Goal: Information Seeking & Learning: Learn about a topic

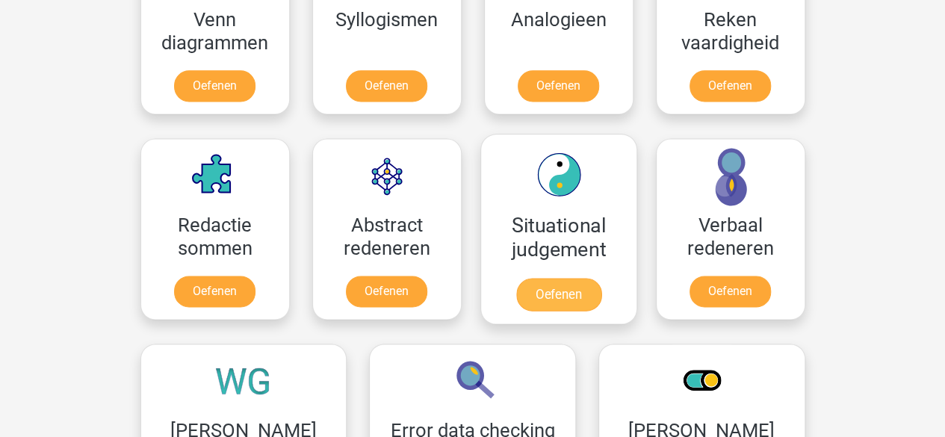
scroll to position [974, 0]
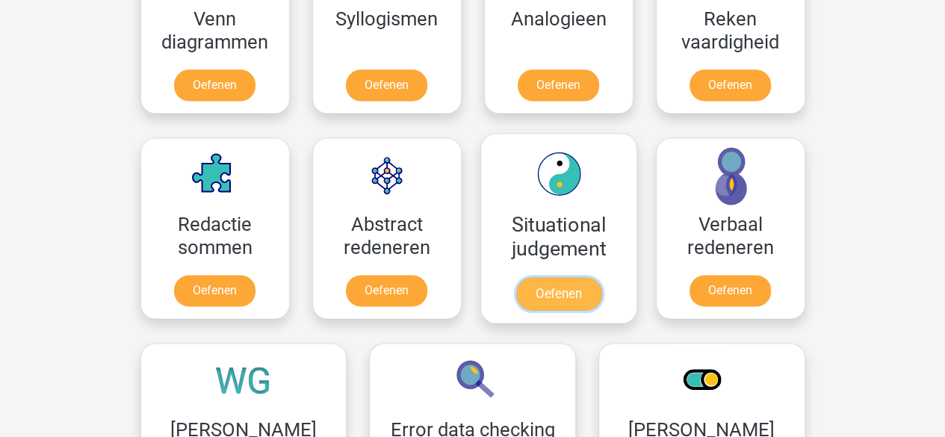
click at [535, 277] on link "Oefenen" at bounding box center [557, 293] width 85 height 33
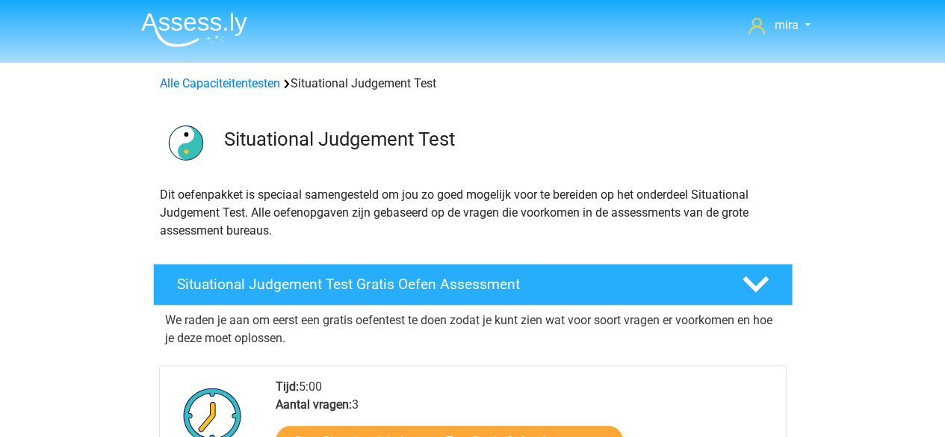
scroll to position [159, 0]
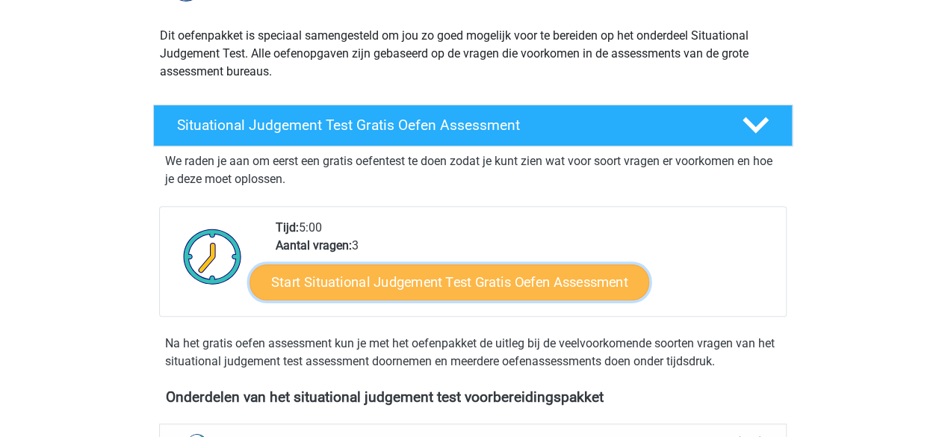
click at [499, 294] on link "Start Situational Judgement Test Gratis Oefen Assessment" at bounding box center [449, 282] width 400 height 36
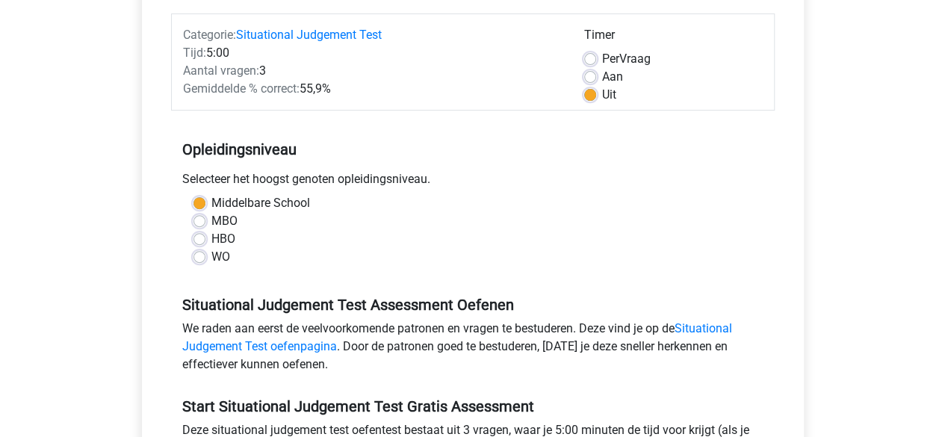
scroll to position [171, 0]
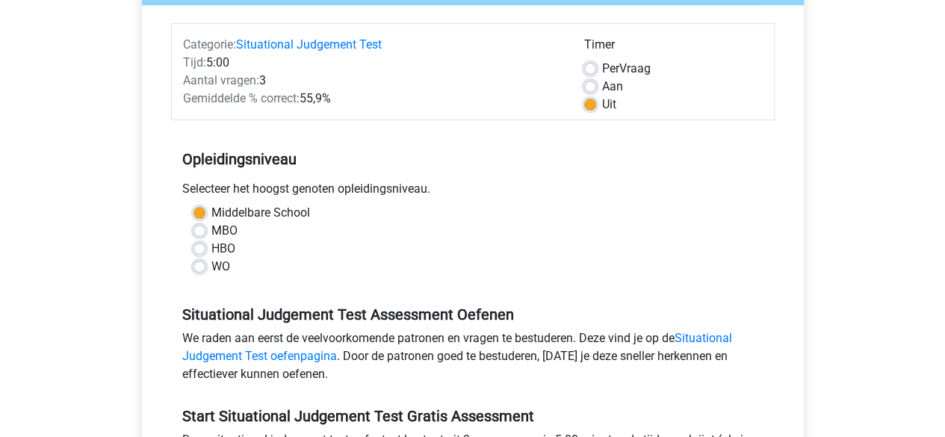
click at [602, 68] on label "Per Vraag" at bounding box center [626, 69] width 49 height 18
click at [589, 68] on input "Per Vraag" at bounding box center [590, 67] width 12 height 15
radio input "true"
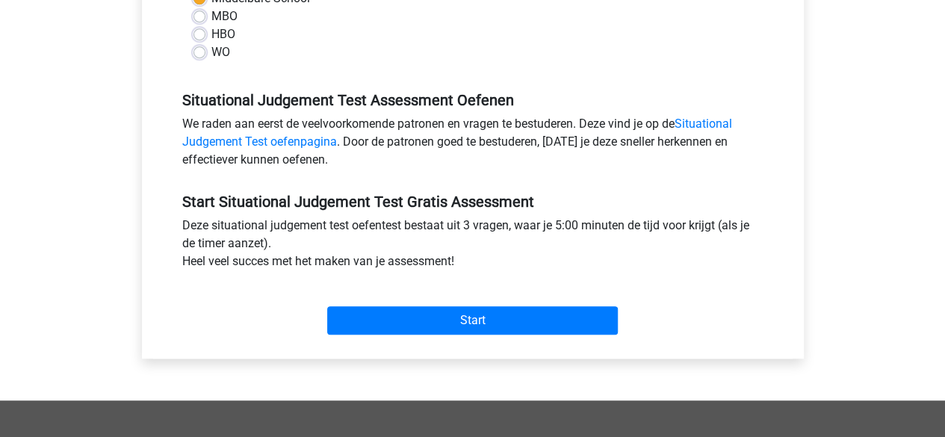
scroll to position [386, 0]
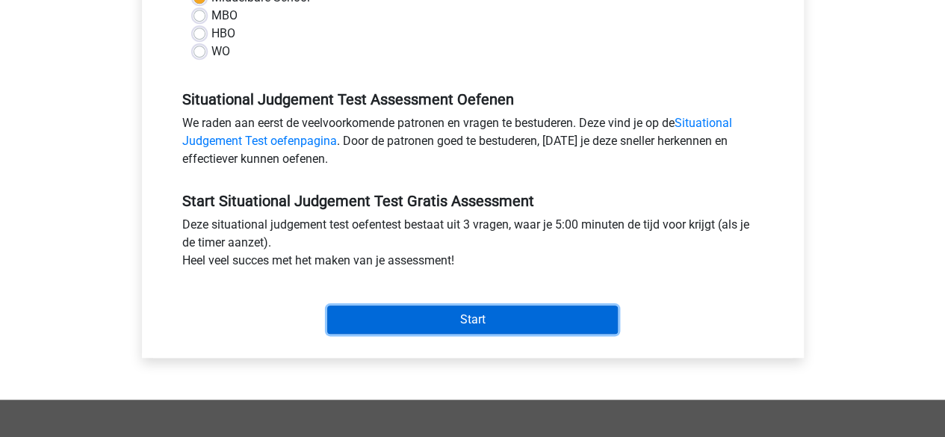
click at [538, 312] on input "Start" at bounding box center [472, 319] width 291 height 28
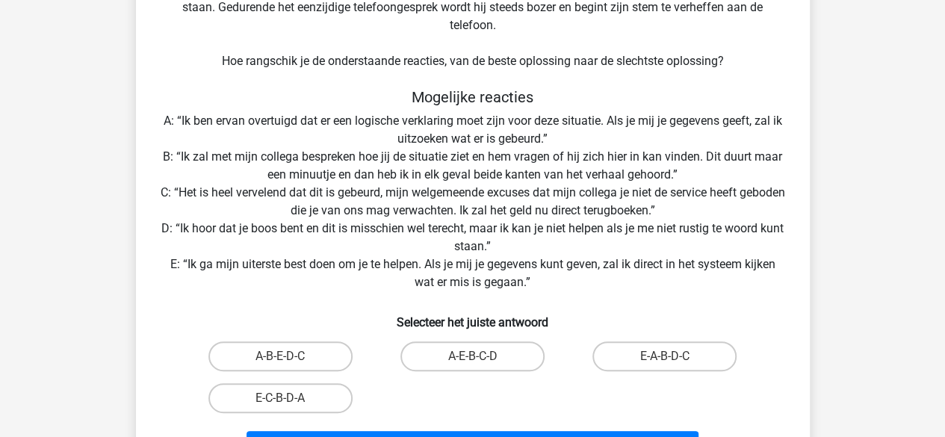
scroll to position [191, 0]
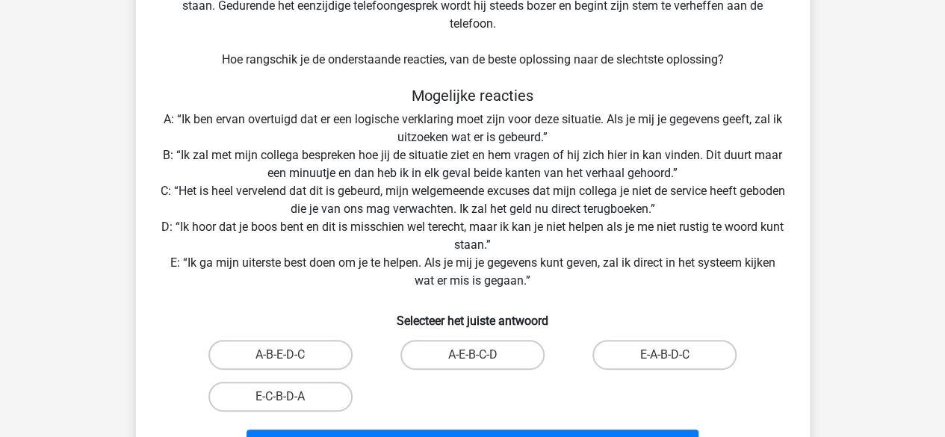
click at [543, 222] on div "Situatie Je bent aangenomen als stagiaire bij een grote verzekeraar. Op de dag …" at bounding box center [473, 183] width 662 height 565
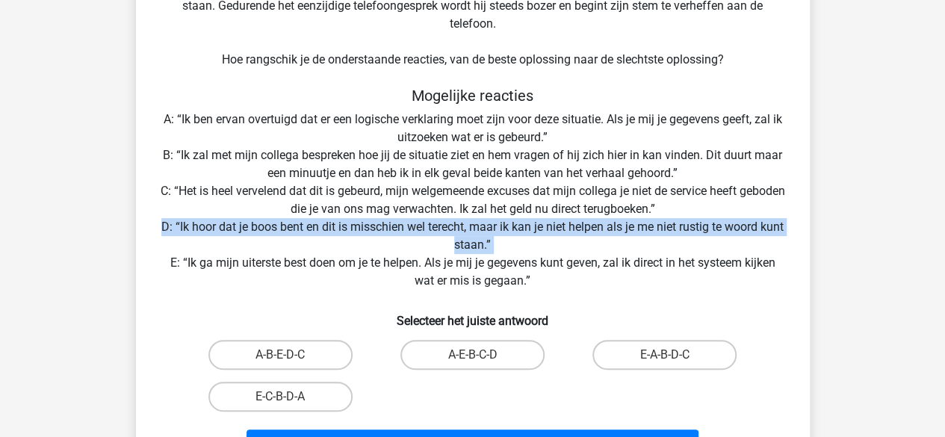
click at [543, 222] on div "Situatie Je bent aangenomen als stagiaire bij een grote verzekeraar. Op de dag …" at bounding box center [473, 183] width 662 height 565
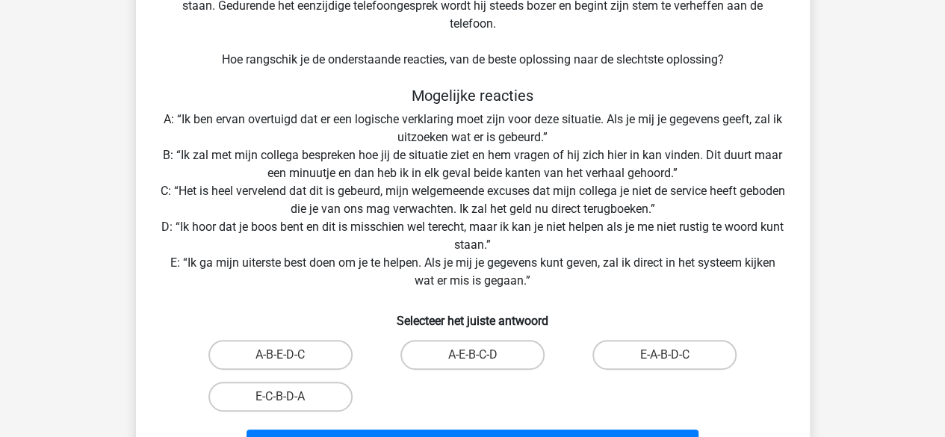
click at [565, 193] on div "Situatie Je bent aangenomen als stagiaire bij een grote verzekeraar. Op de dag …" at bounding box center [473, 183] width 662 height 565
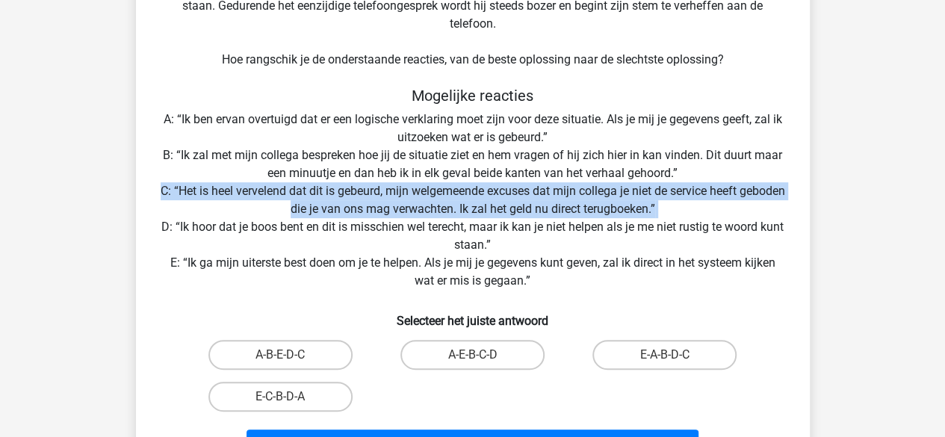
click at [565, 193] on div "Situatie Je bent aangenomen als stagiaire bij een grote verzekeraar. Op de dag …" at bounding box center [473, 183] width 662 height 565
click at [634, 362] on label "E-A-B-D-C" at bounding box center [664, 355] width 144 height 30
click at [665, 362] on input "E-A-B-D-C" at bounding box center [670, 360] width 10 height 10
radio input "true"
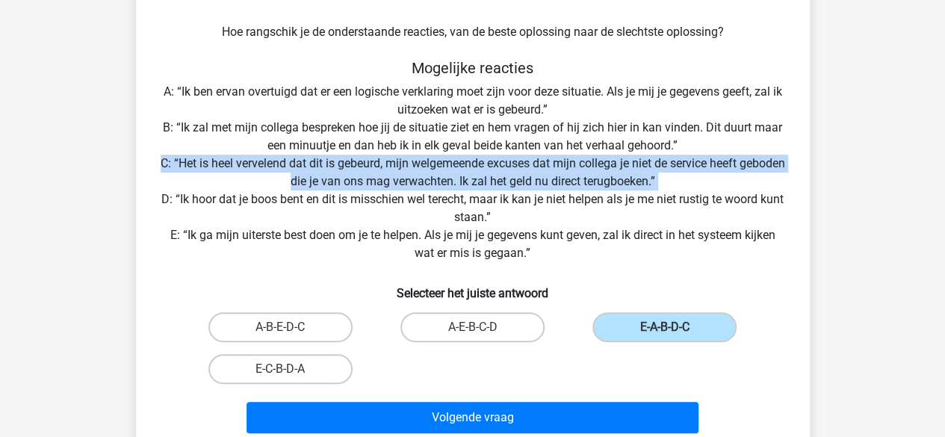
scroll to position [222, 0]
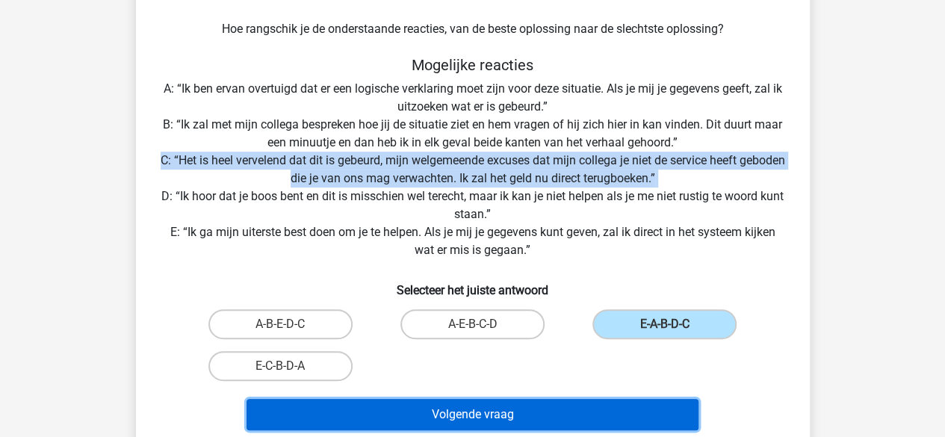
click at [606, 415] on button "Volgende vraag" at bounding box center [472, 414] width 452 height 31
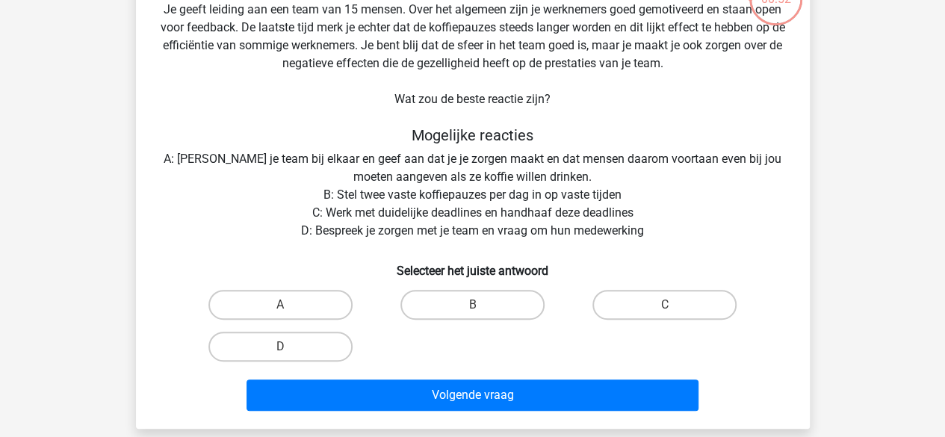
scroll to position [118, 0]
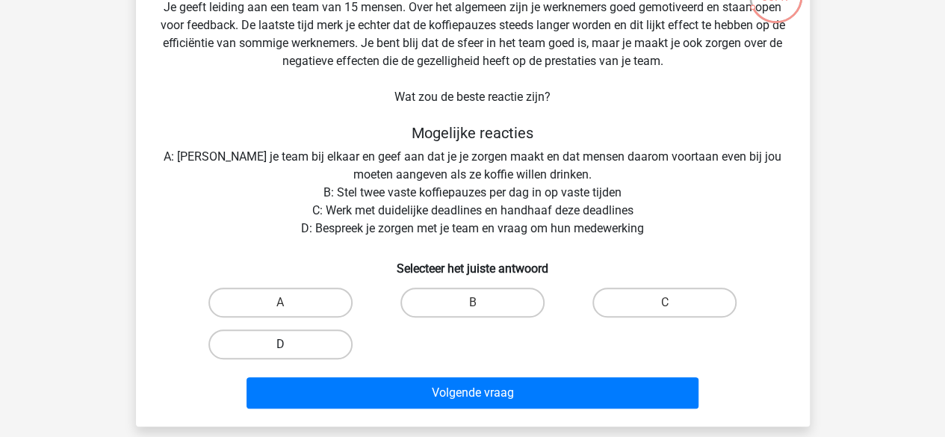
click at [326, 341] on label "D" at bounding box center [280, 344] width 144 height 30
click at [290, 344] on input "D" at bounding box center [285, 349] width 10 height 10
radio input "true"
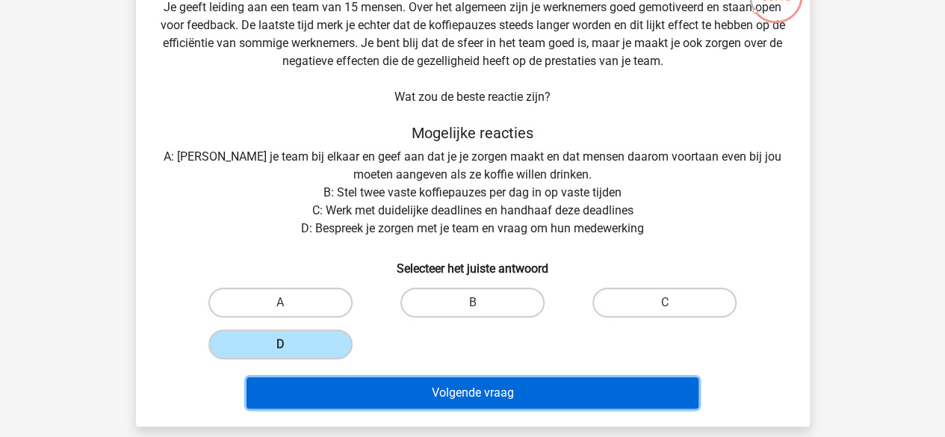
click at [376, 403] on button "Volgende vraag" at bounding box center [472, 392] width 452 height 31
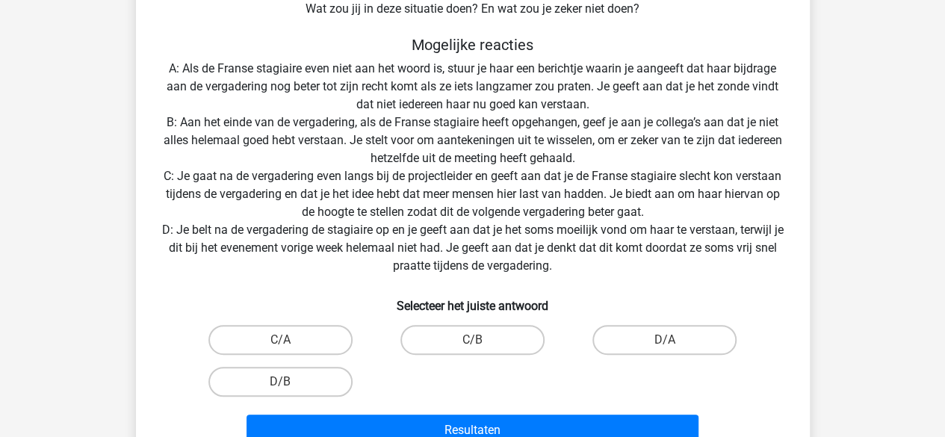
scroll to position [279, 0]
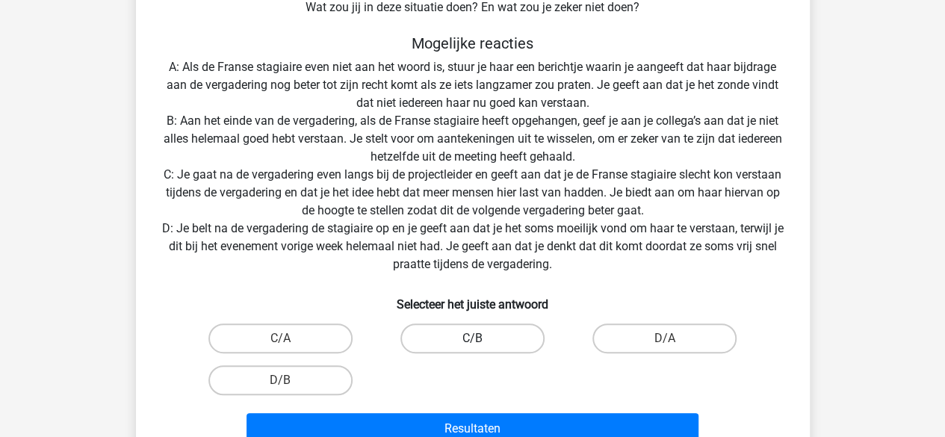
click at [433, 346] on label "C/B" at bounding box center [472, 338] width 144 height 30
click at [472, 346] on input "C/B" at bounding box center [477, 343] width 10 height 10
radio input "true"
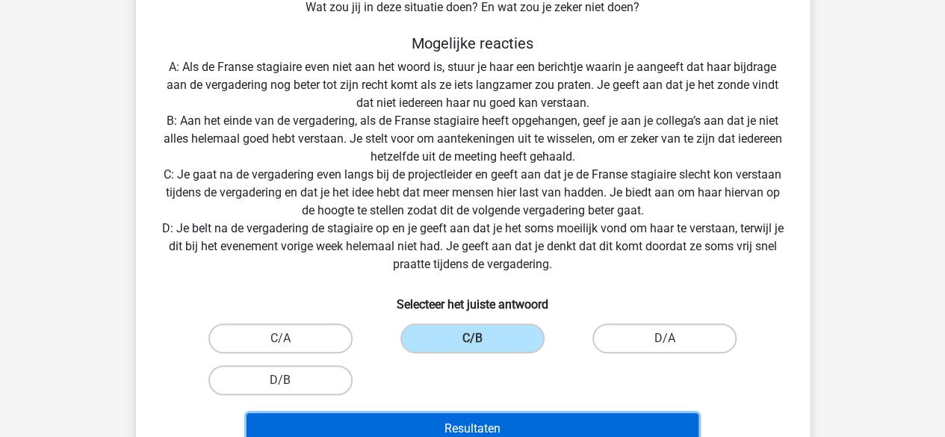
click at [405, 423] on button "Resultaten" at bounding box center [472, 428] width 452 height 31
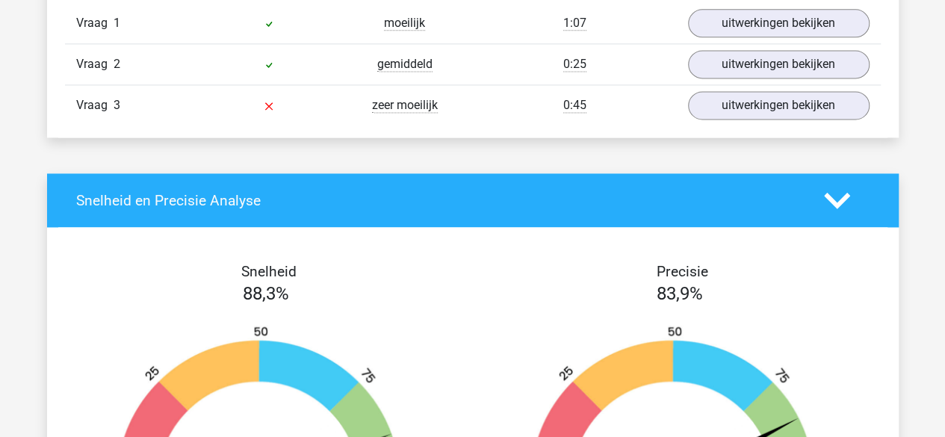
scroll to position [1026, 0]
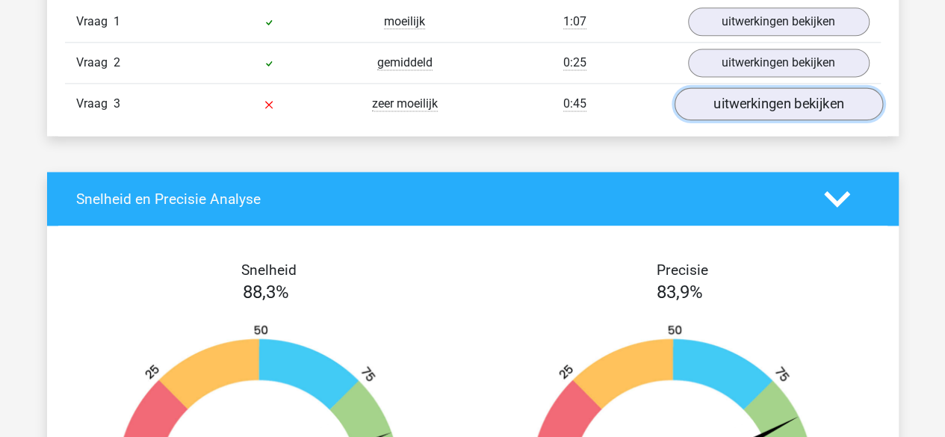
click at [739, 91] on link "uitwerkingen bekijken" at bounding box center [778, 103] width 208 height 33
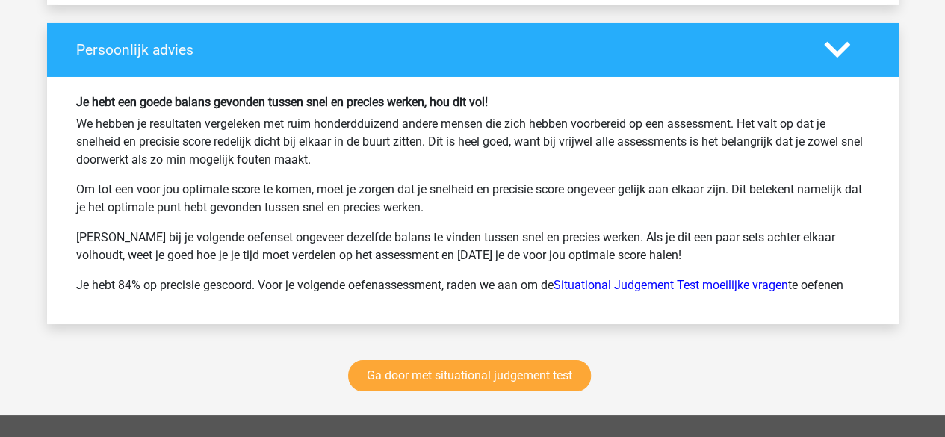
scroll to position [2758, 0]
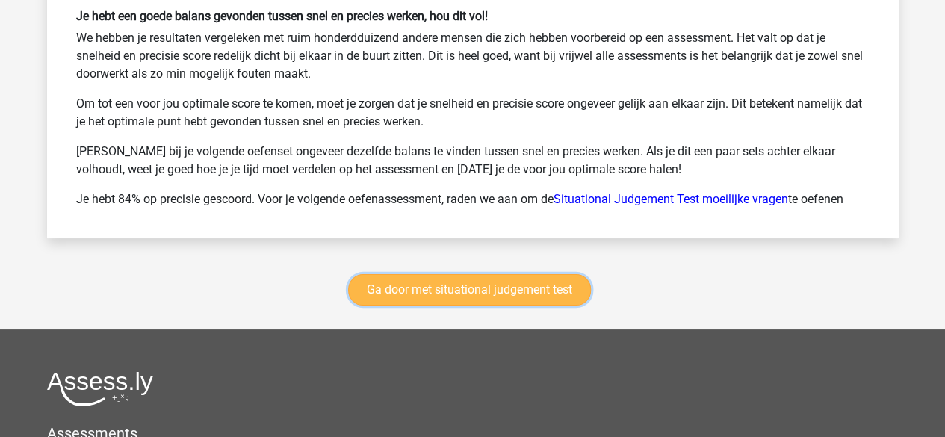
click at [586, 282] on link "Ga door met situational judgement test" at bounding box center [469, 289] width 243 height 31
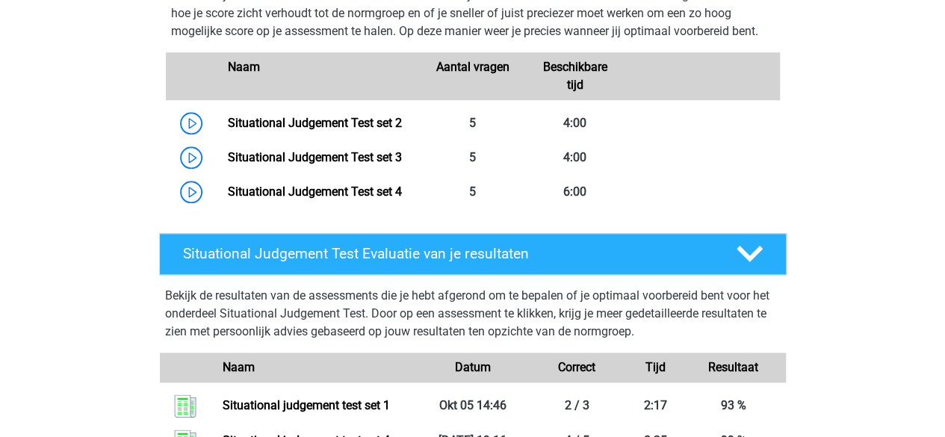
scroll to position [699, 0]
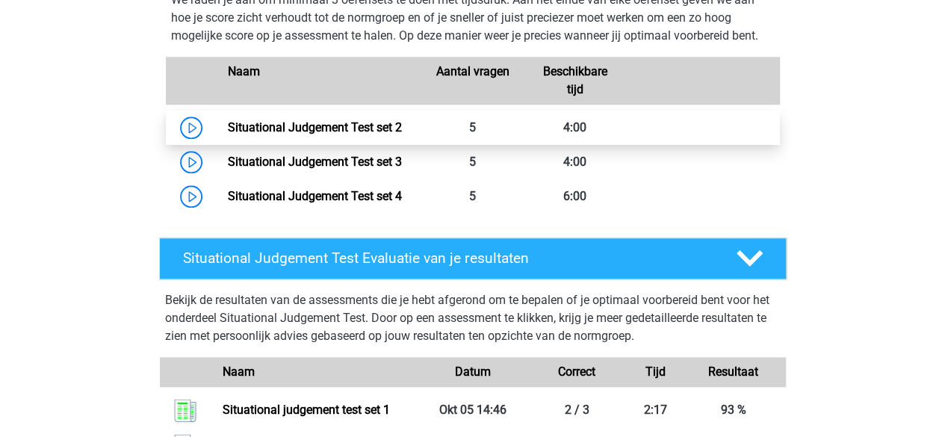
click at [402, 128] on link "Situational Judgement Test set 2" at bounding box center [315, 127] width 174 height 14
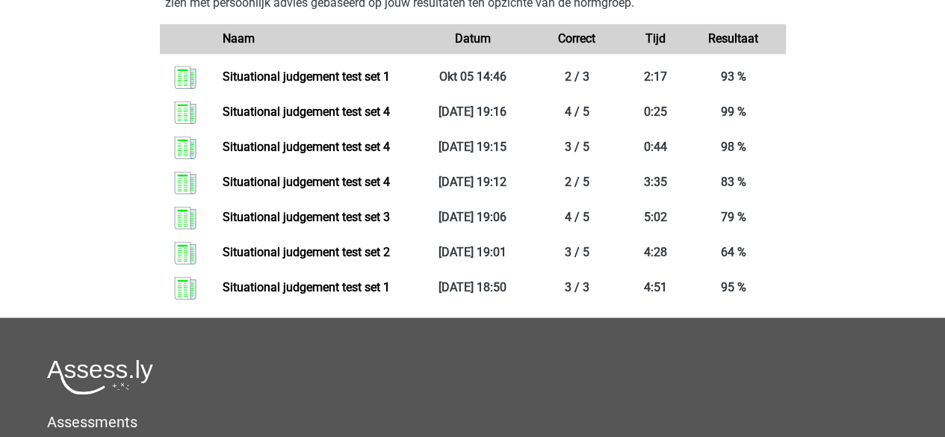
scroll to position [1034, 0]
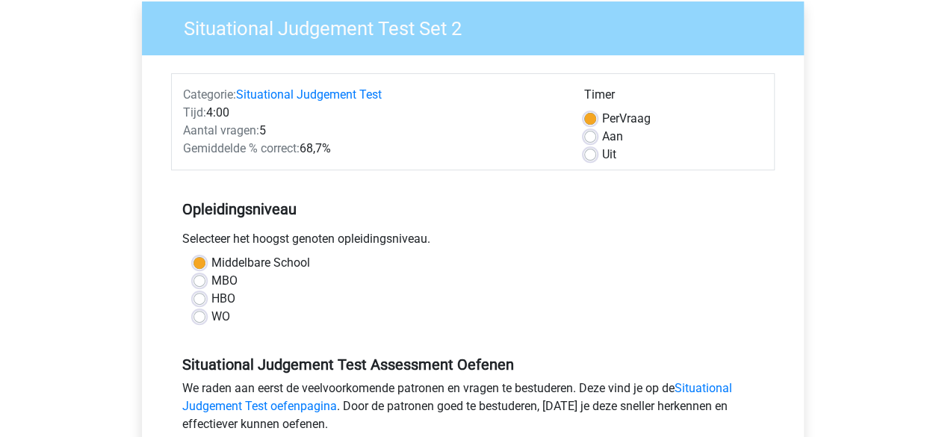
scroll to position [302, 0]
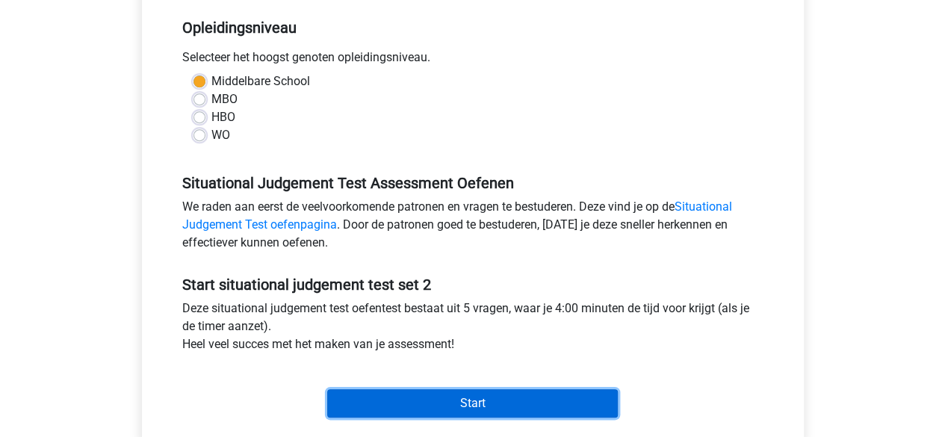
click at [429, 397] on input "Start" at bounding box center [472, 403] width 291 height 28
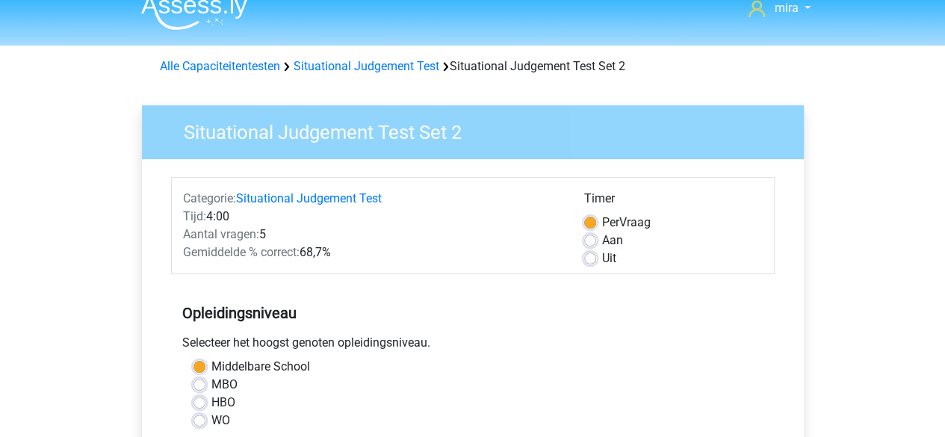
scroll to position [0, 0]
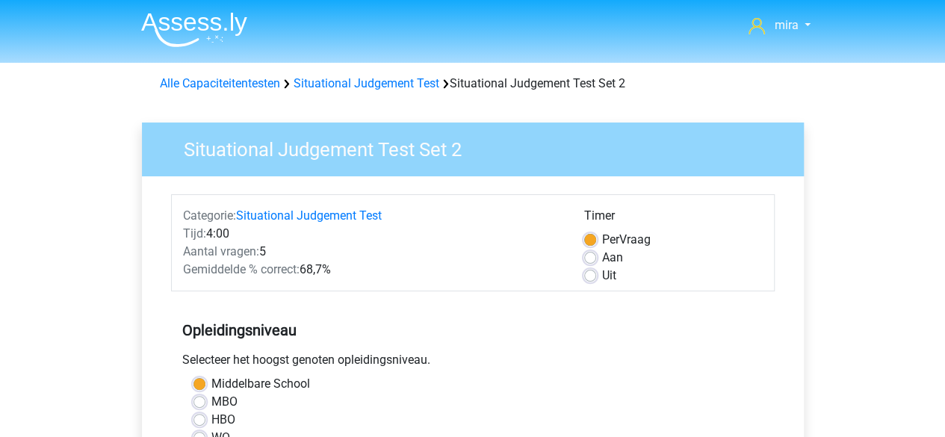
click at [602, 280] on label "Uit" at bounding box center [609, 276] width 14 height 18
click at [595, 280] on input "Uit" at bounding box center [590, 274] width 12 height 15
radio input "true"
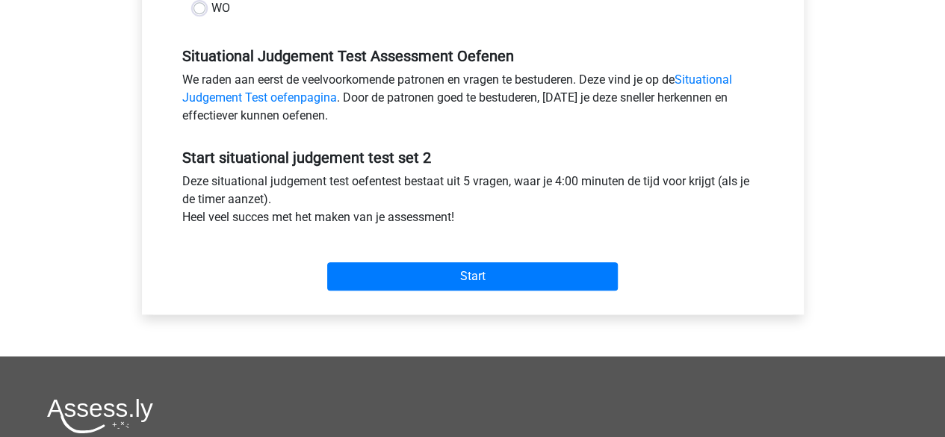
scroll to position [488, 0]
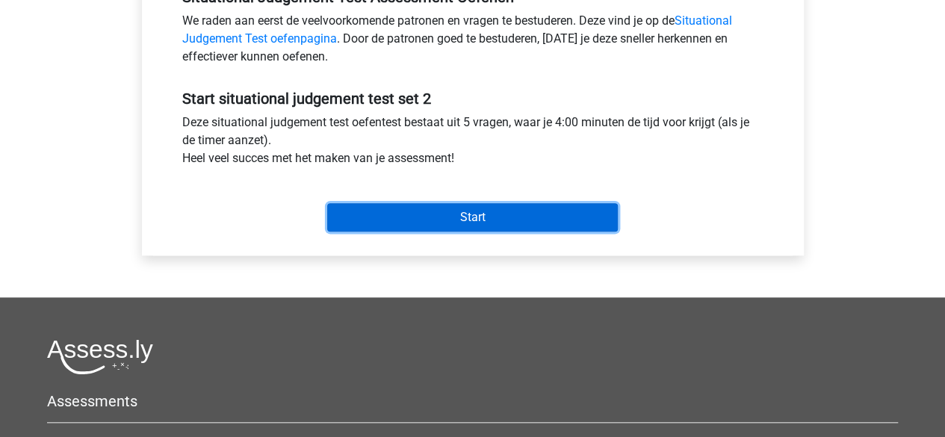
click at [521, 208] on input "Start" at bounding box center [472, 217] width 291 height 28
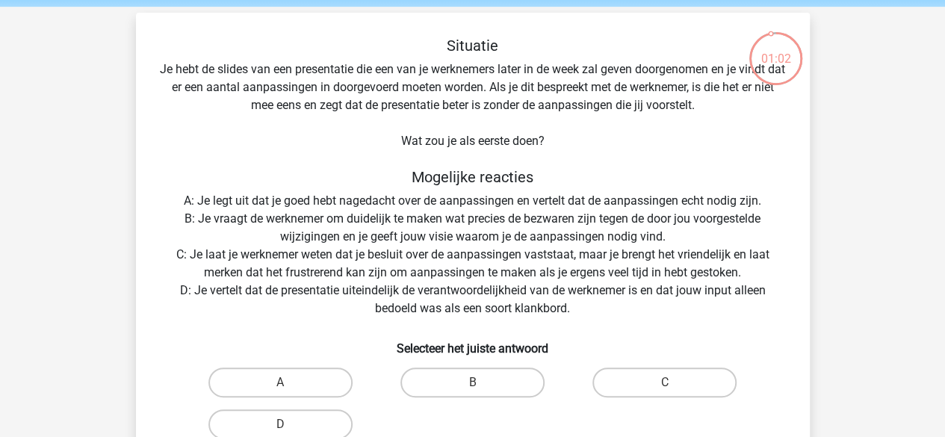
scroll to position [57, 0]
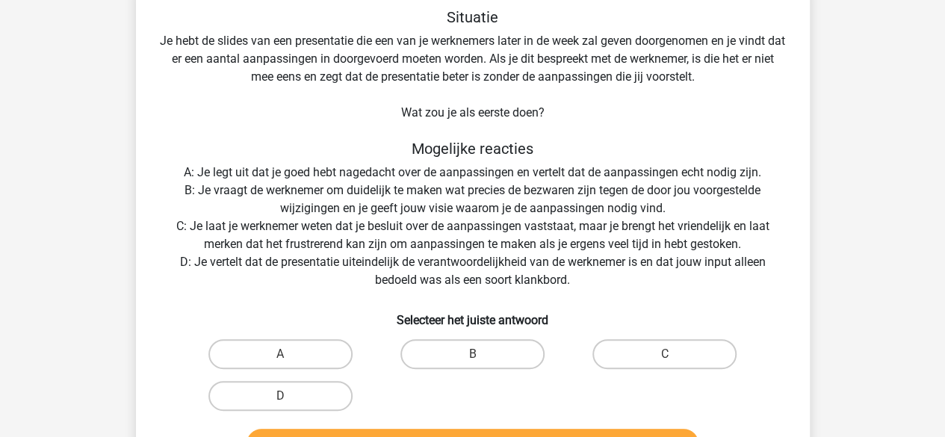
scroll to position [85, 0]
click at [491, 352] on label "B" at bounding box center [472, 353] width 144 height 30
click at [482, 353] on input "B" at bounding box center [477, 358] width 10 height 10
radio input "true"
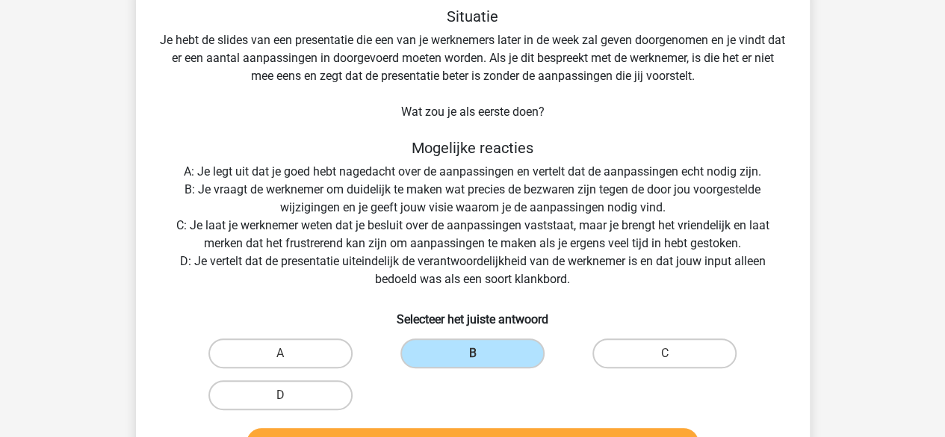
scroll to position [131, 0]
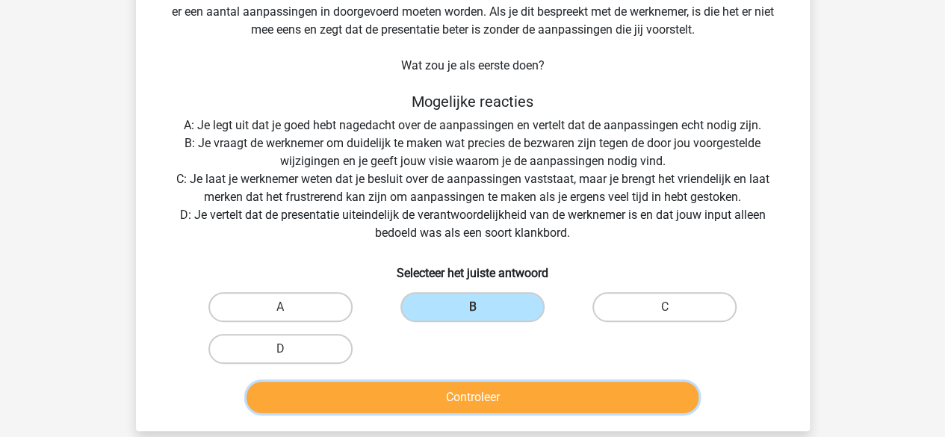
click at [487, 402] on button "Controleer" at bounding box center [472, 397] width 452 height 31
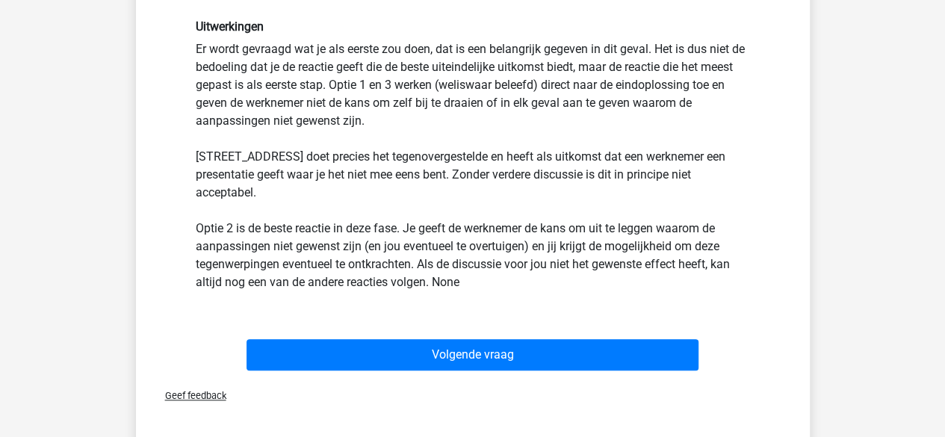
scroll to position [518, 0]
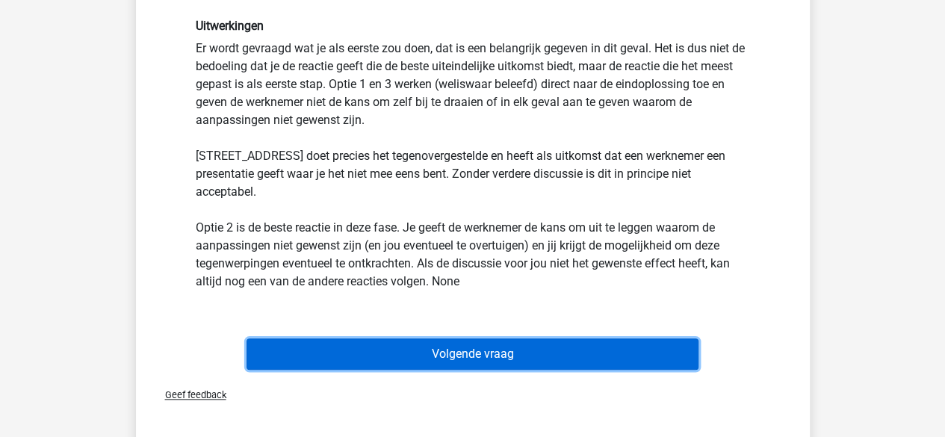
drag, startPoint x: 515, startPoint y: 330, endPoint x: 509, endPoint y: 349, distance: 19.6
click at [509, 349] on button "Volgende vraag" at bounding box center [472, 353] width 452 height 31
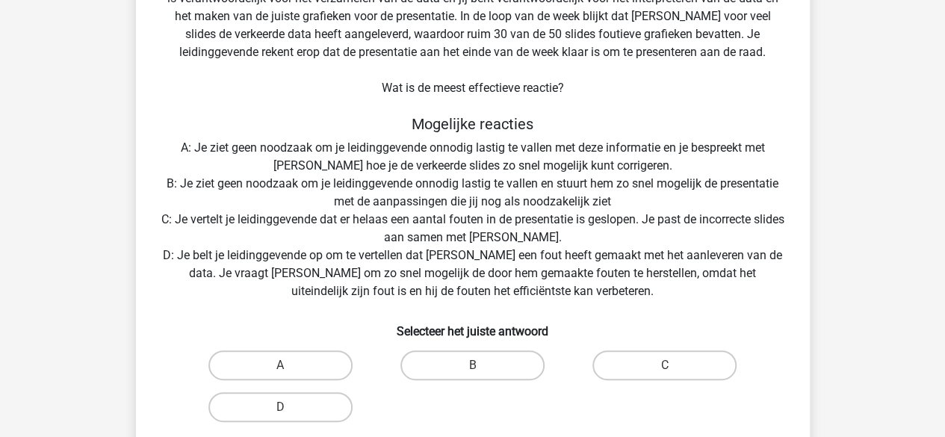
scroll to position [164, 0]
click at [497, 295] on div "Situatie Je werkt samen met een goede collega (Peter) van je aan een presentati…" at bounding box center [473, 202] width 662 height 547
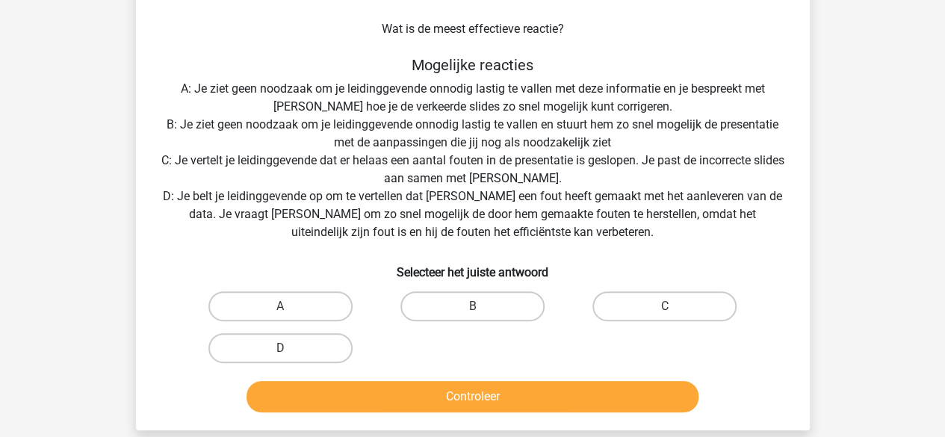
scroll to position [243, 0]
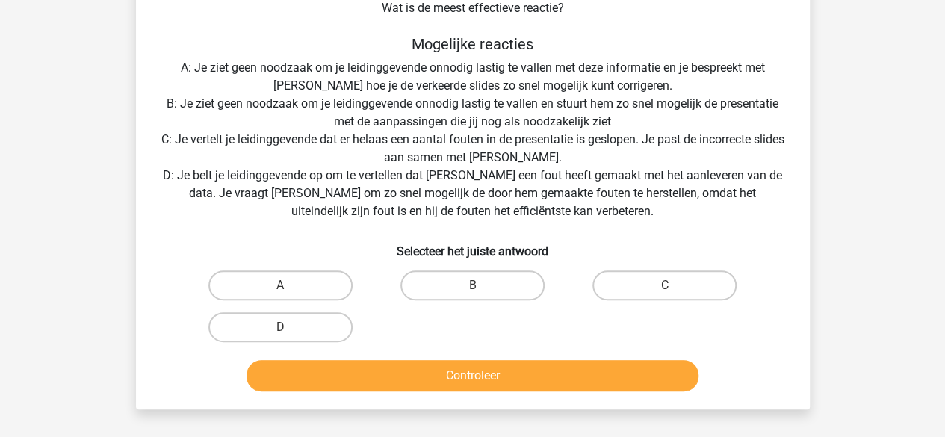
click at [603, 302] on div "C" at bounding box center [664, 285] width 192 height 42
click at [605, 299] on label "C" at bounding box center [664, 285] width 144 height 30
click at [665, 295] on input "C" at bounding box center [670, 290] width 10 height 10
radio input "true"
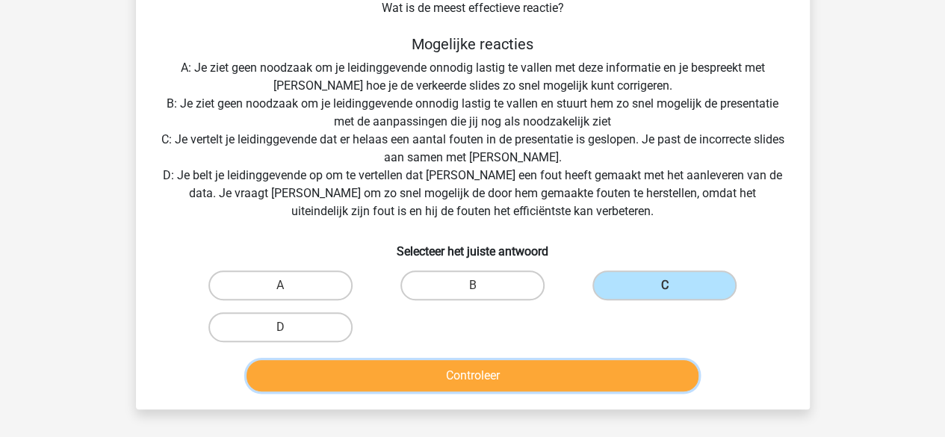
click at [559, 379] on button "Controleer" at bounding box center [472, 375] width 452 height 31
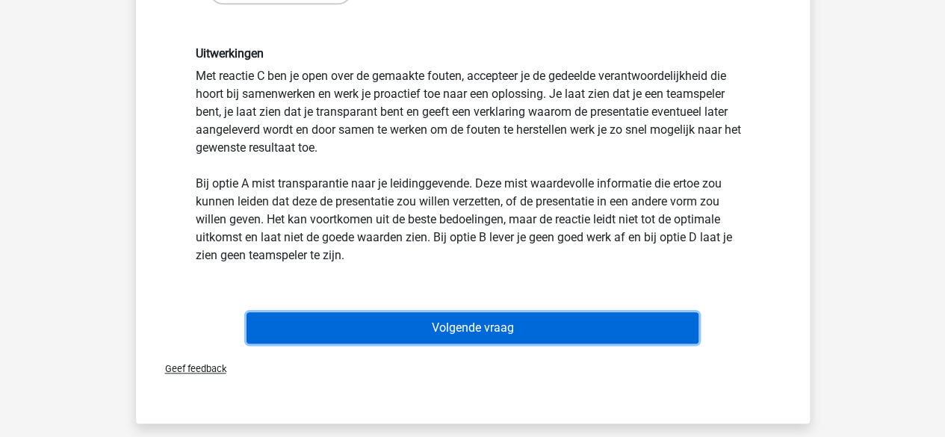
click at [567, 323] on button "Volgende vraag" at bounding box center [472, 327] width 452 height 31
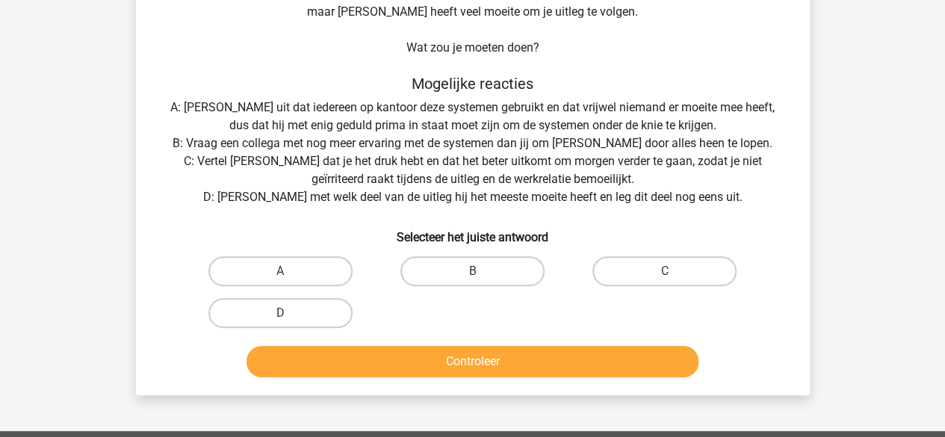
scroll to position [155, 0]
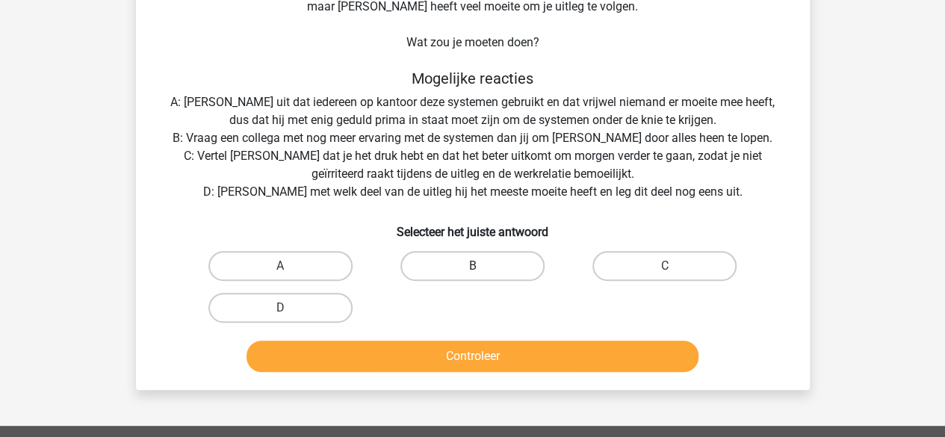
click at [515, 270] on label "B" at bounding box center [472, 266] width 144 height 30
click at [482, 270] on input "B" at bounding box center [477, 271] width 10 height 10
radio input "true"
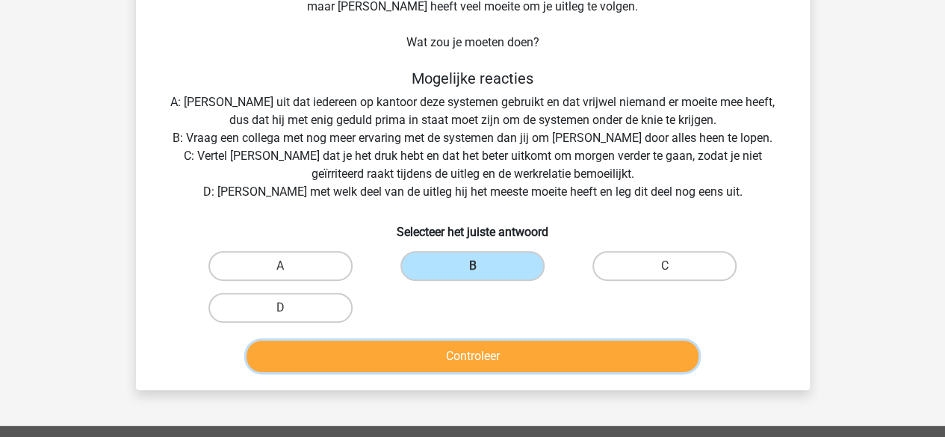
click at [503, 367] on button "Controleer" at bounding box center [472, 356] width 452 height 31
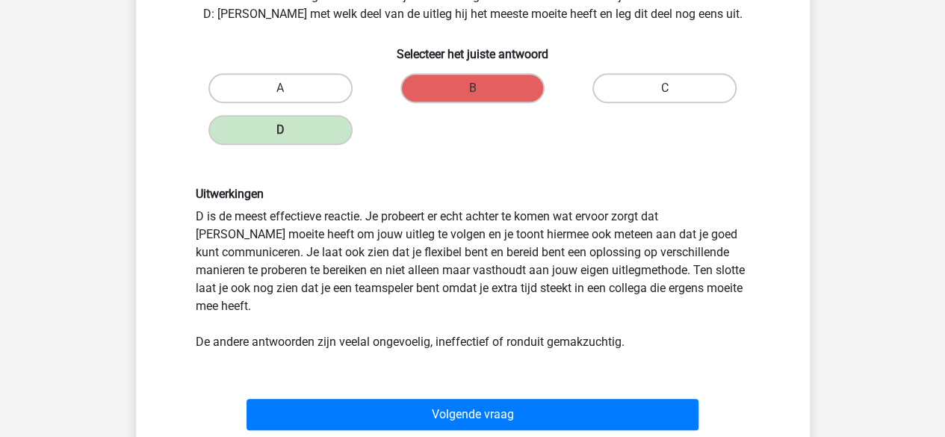
scroll to position [334, 0]
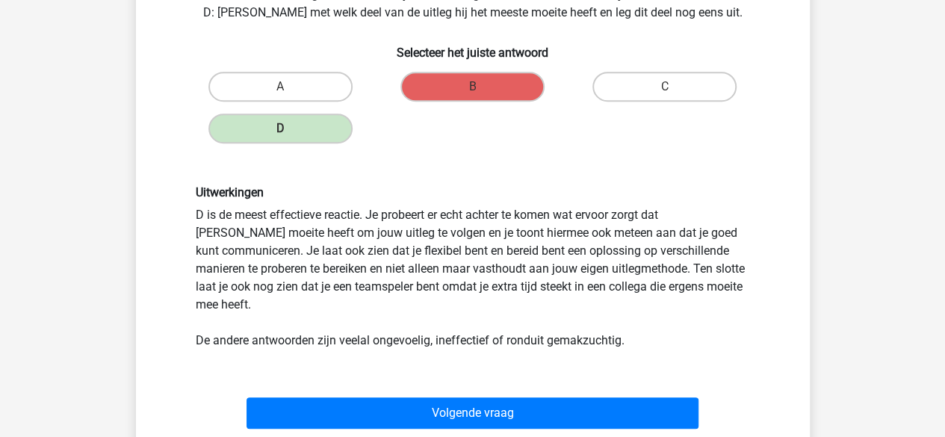
click at [500, 385] on div "Volgende vraag" at bounding box center [473, 409] width 626 height 49
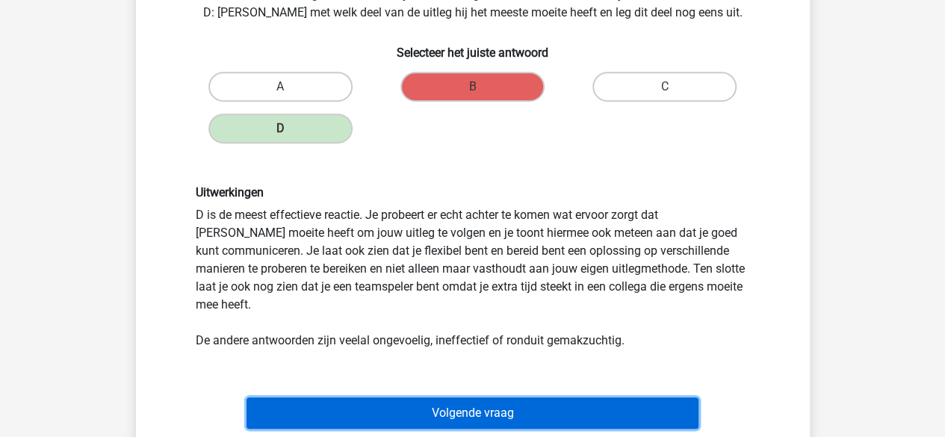
click at [496, 397] on button "Volgende vraag" at bounding box center [472, 412] width 452 height 31
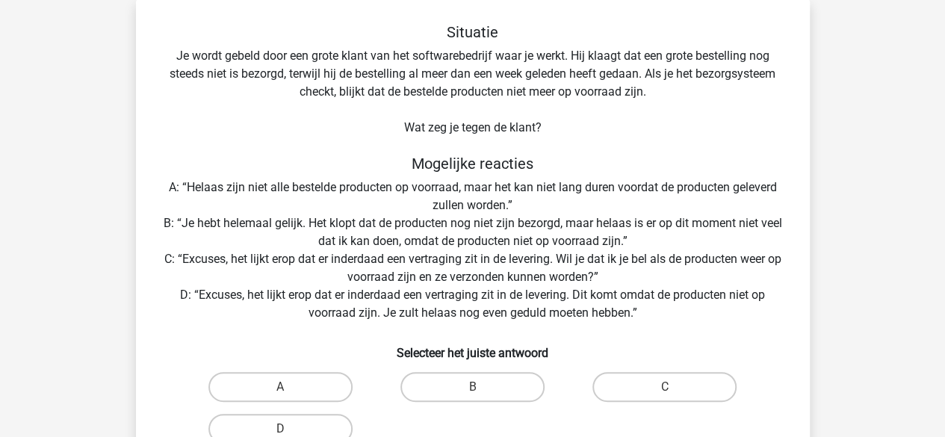
scroll to position [69, 0]
click at [603, 367] on div "C" at bounding box center [664, 388] width 192 height 42
click at [605, 374] on label "C" at bounding box center [664, 388] width 144 height 30
click at [665, 388] on input "C" at bounding box center [670, 393] width 10 height 10
radio input "true"
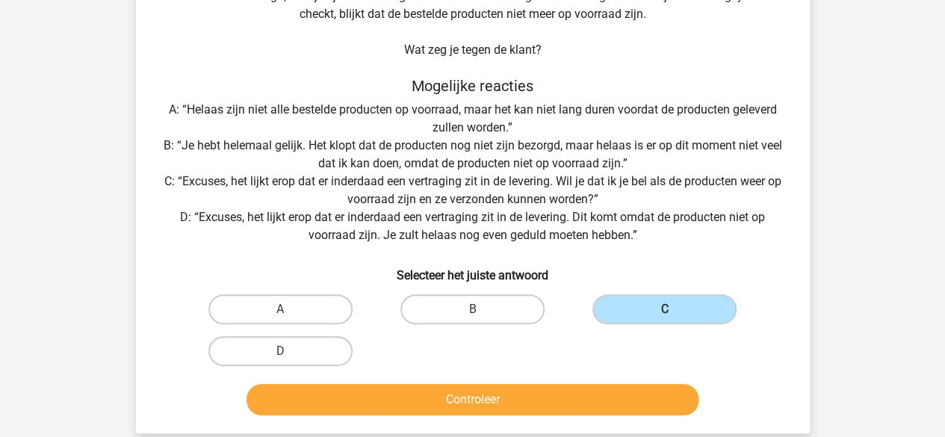
scroll to position [153, 0]
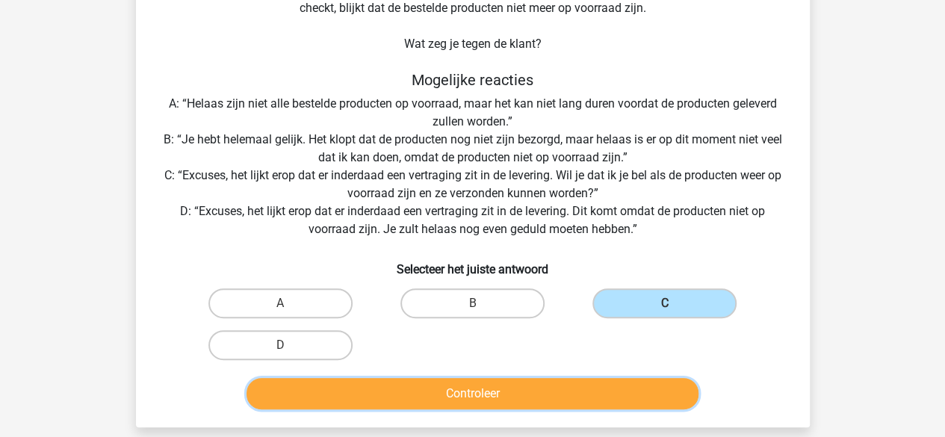
click at [583, 401] on button "Controleer" at bounding box center [472, 393] width 452 height 31
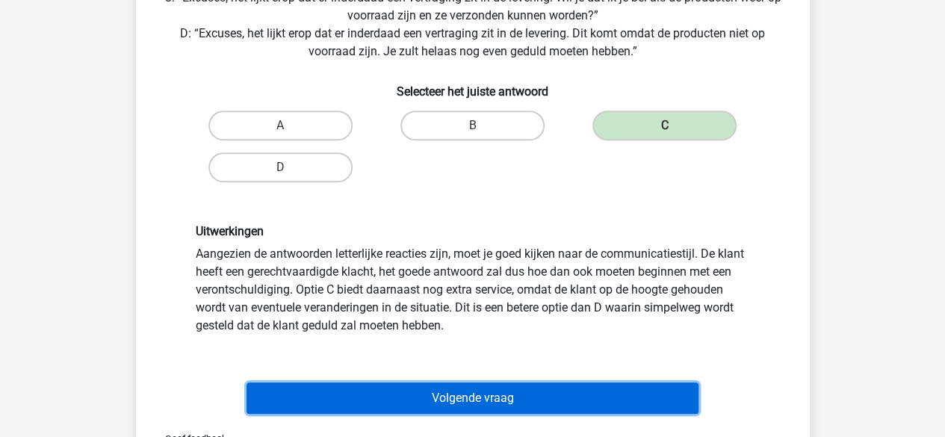
click at [583, 401] on button "Volgende vraag" at bounding box center [472, 397] width 452 height 31
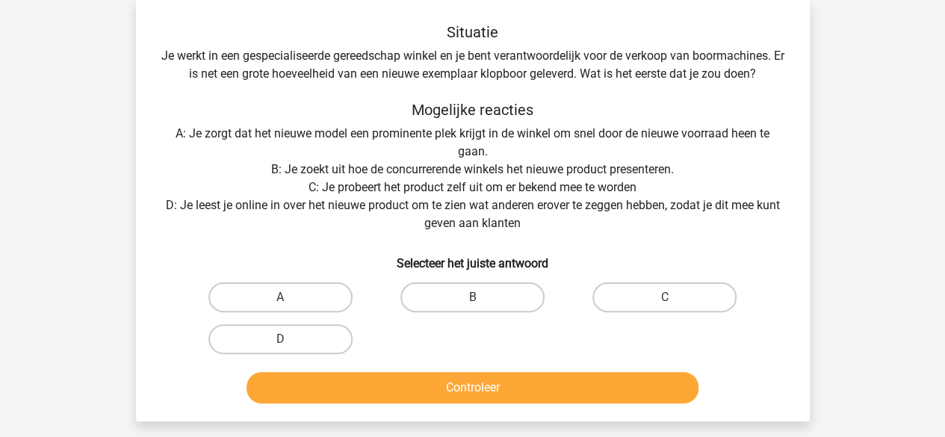
scroll to position [69, 0]
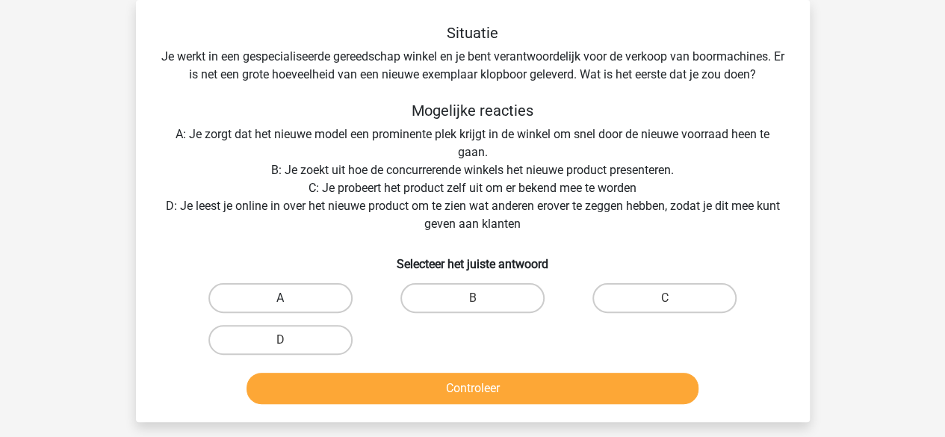
click at [327, 294] on label "A" at bounding box center [280, 298] width 144 height 30
click at [290, 298] on input "A" at bounding box center [285, 303] width 10 height 10
radio input "true"
click at [312, 332] on label "D" at bounding box center [280, 340] width 144 height 30
click at [290, 340] on input "D" at bounding box center [285, 345] width 10 height 10
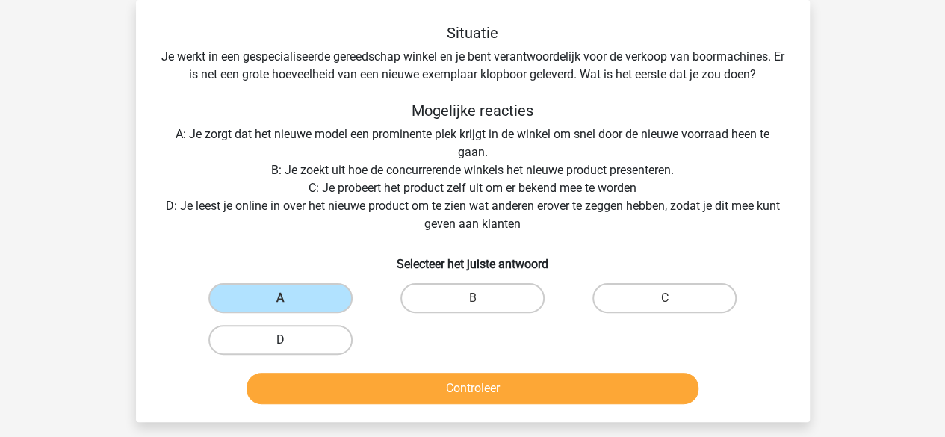
radio input "true"
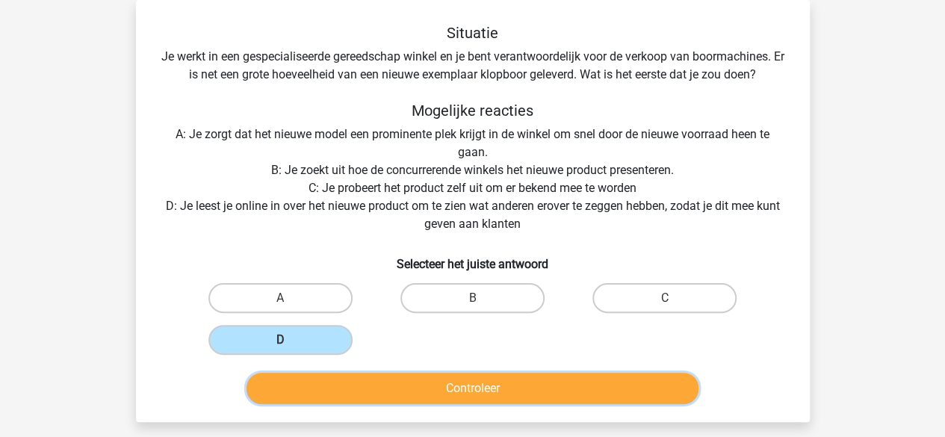
click at [330, 375] on button "Controleer" at bounding box center [472, 388] width 452 height 31
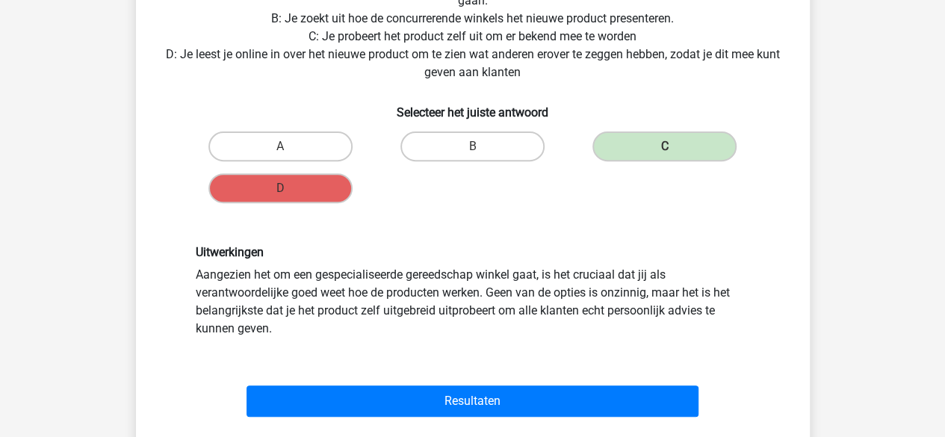
scroll to position [222, 0]
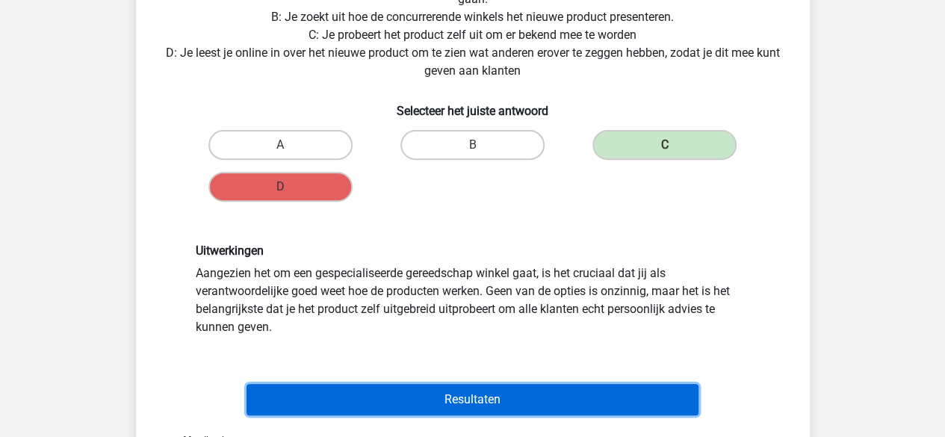
click at [333, 385] on button "Resultaten" at bounding box center [472, 399] width 452 height 31
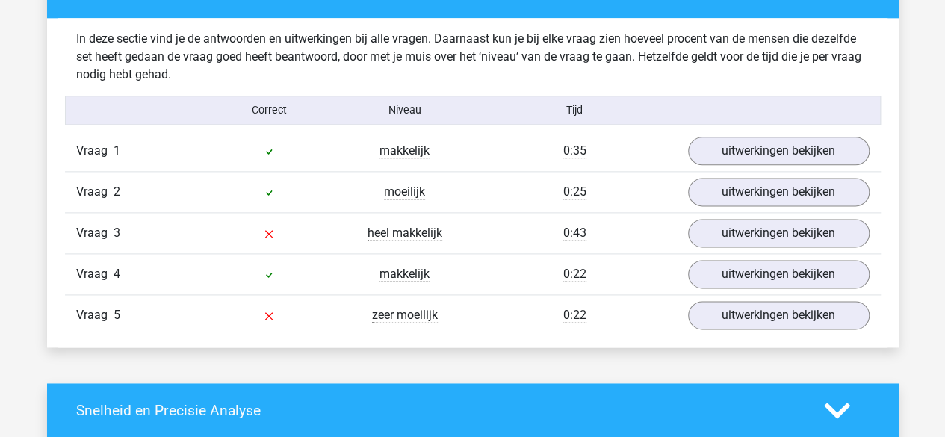
scroll to position [952, 0]
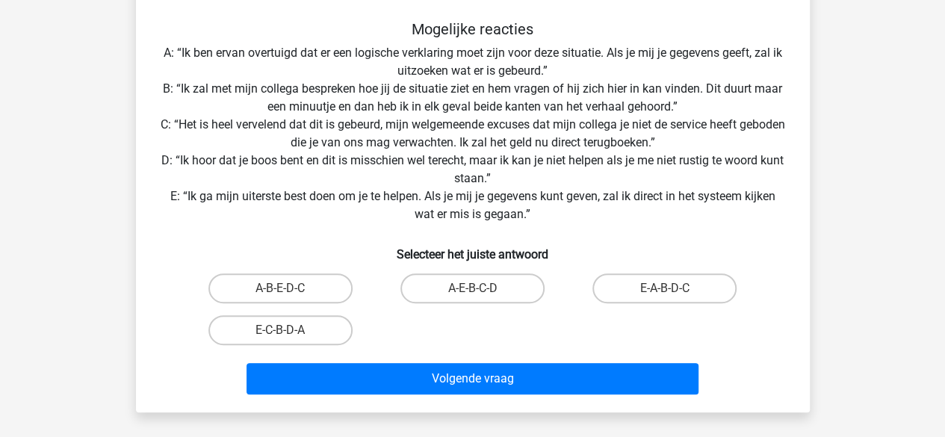
scroll to position [246, 0]
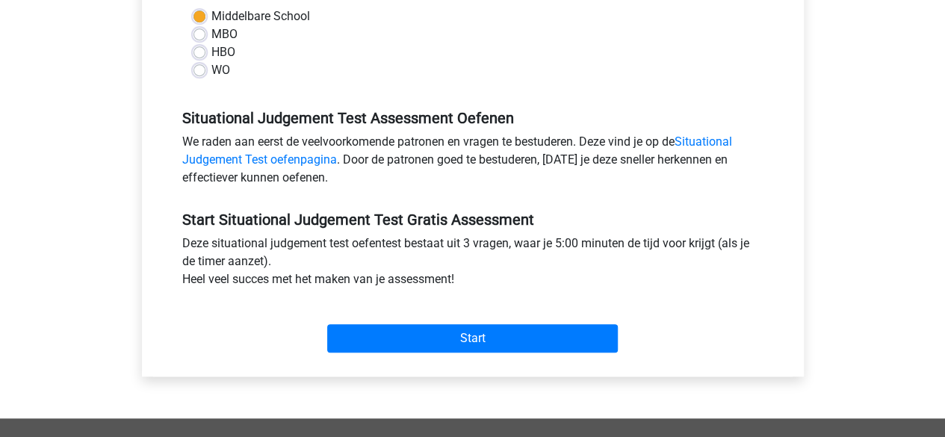
scroll to position [367, 0]
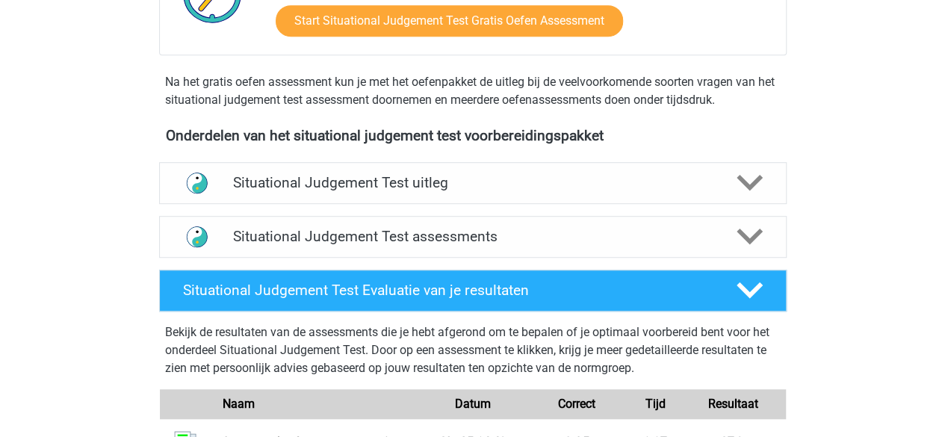
scroll to position [423, 0]
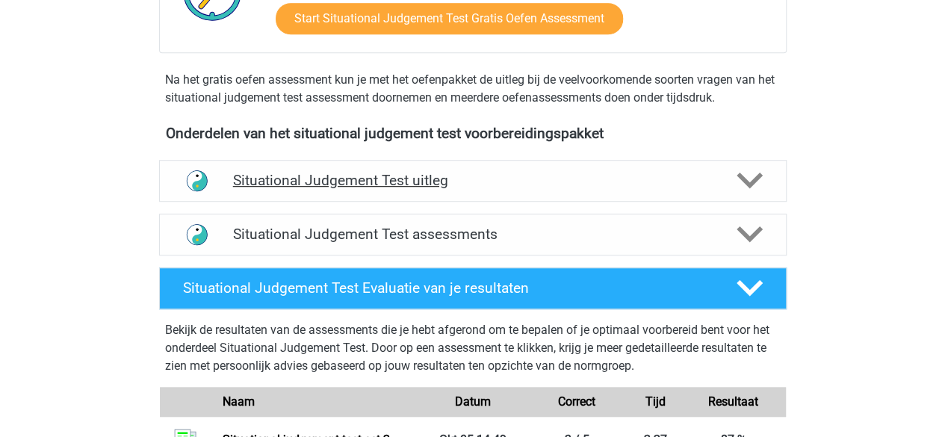
click at [409, 198] on div "Situational Judgement Test uitleg" at bounding box center [472, 181] width 627 height 42
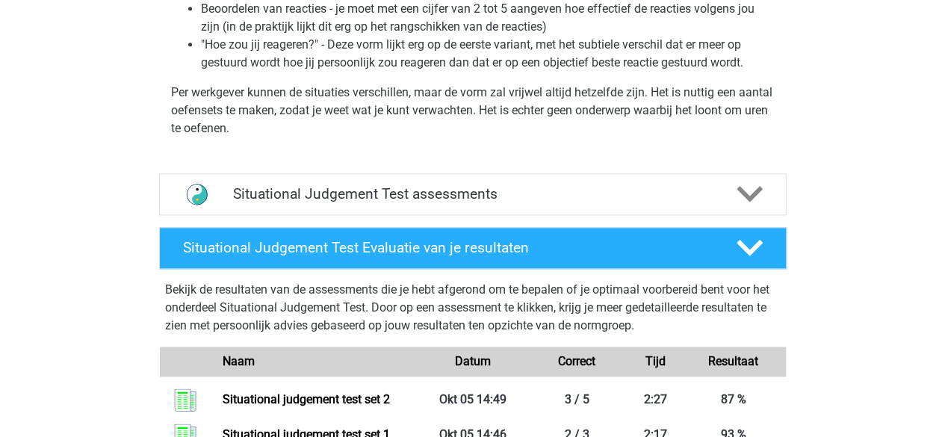
scroll to position [821, 0]
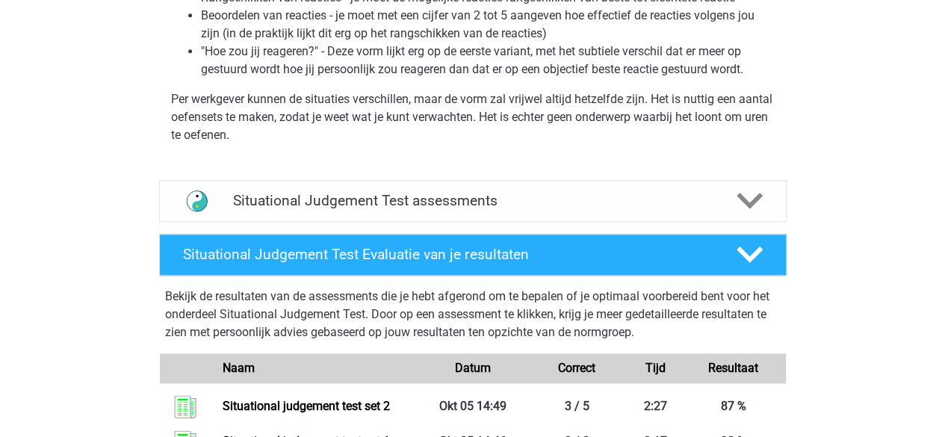
click at [409, 198] on h4 "Situational Judgement Test assessments" at bounding box center [472, 200] width 479 height 17
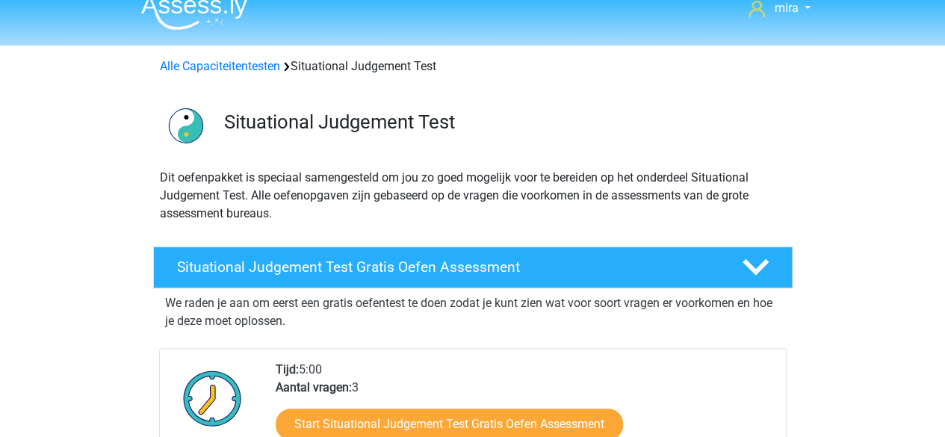
scroll to position [0, 0]
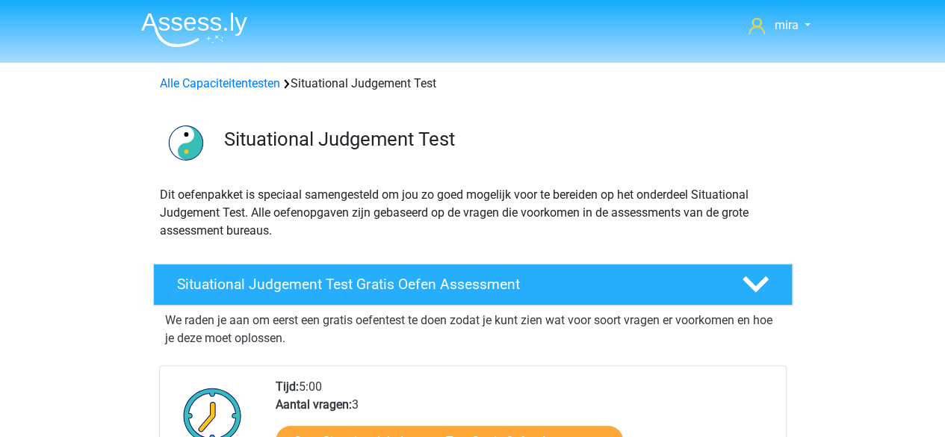
click at [366, 149] on h3 "Situational Judgement Test" at bounding box center [502, 139] width 556 height 23
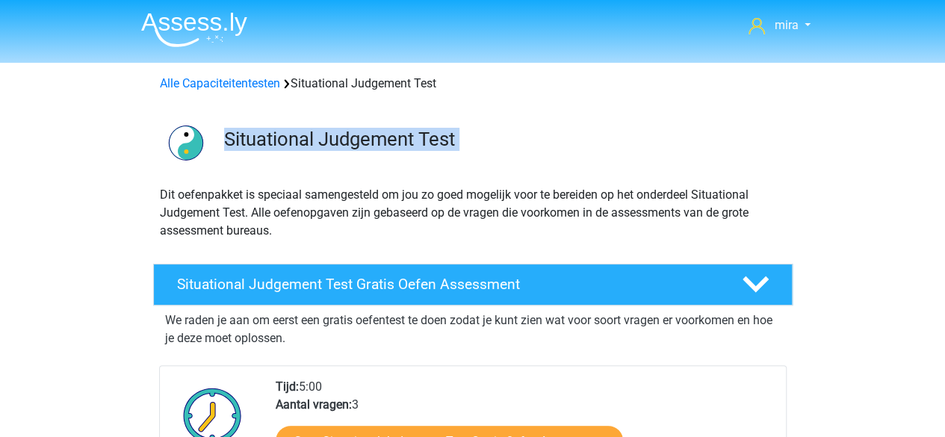
click at [366, 149] on h3 "Situational Judgement Test" at bounding box center [502, 139] width 556 height 23
copy div "Situational Judgement Test"
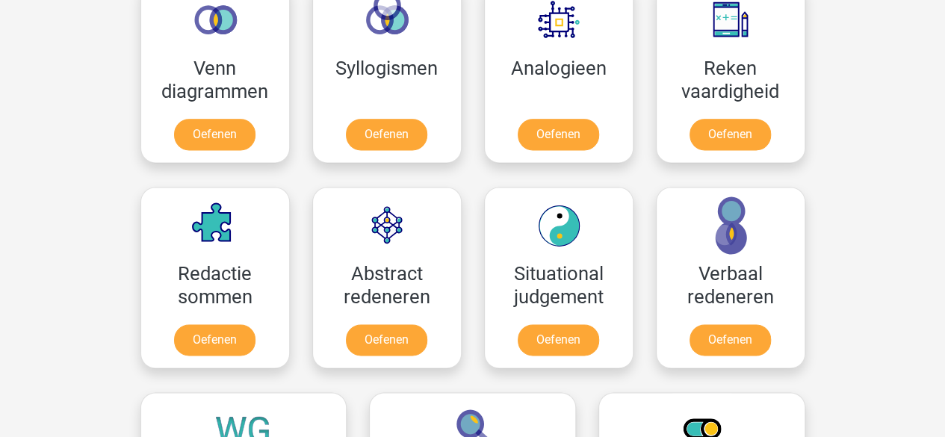
scroll to position [925, 0]
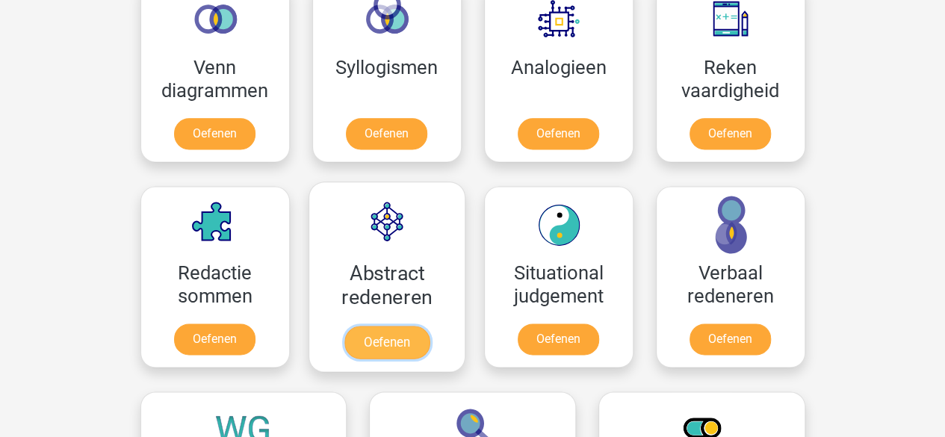
click at [367, 326] on link "Oefenen" at bounding box center [386, 342] width 85 height 33
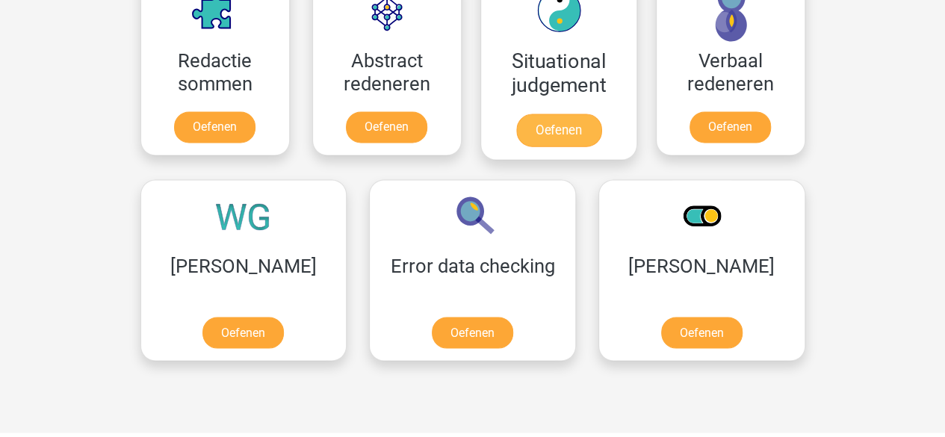
scroll to position [1139, 0]
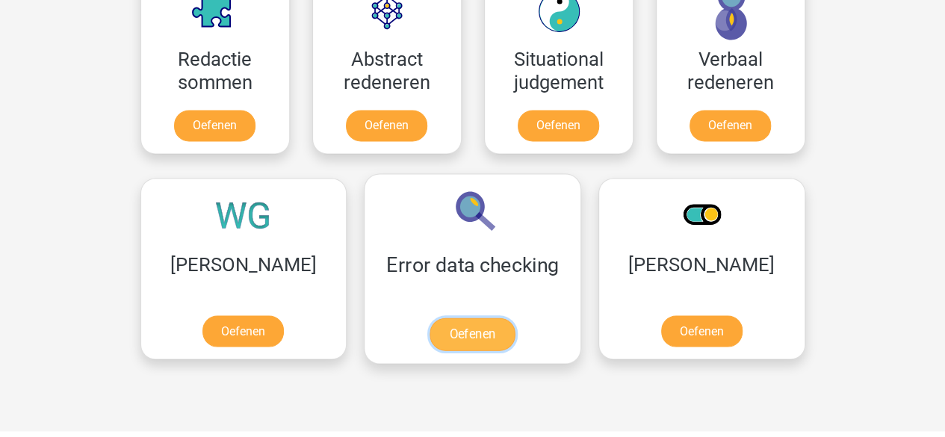
click at [429, 317] on link "Oefenen" at bounding box center [471, 333] width 85 height 33
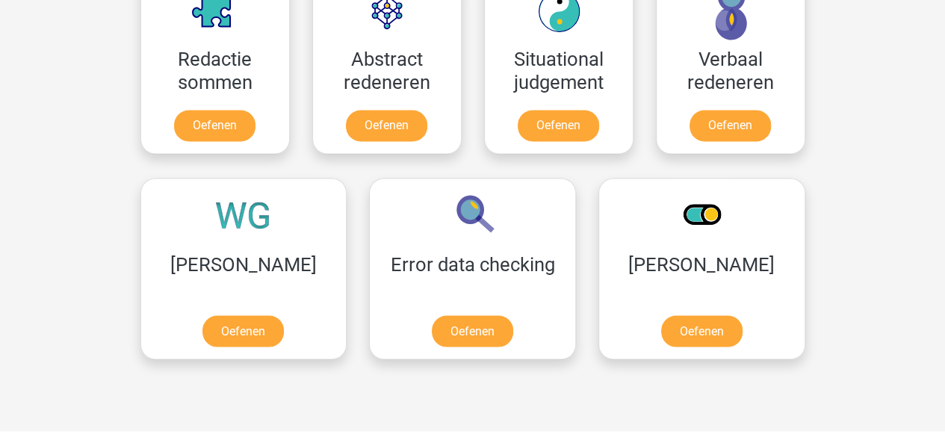
scroll to position [1150, 0]
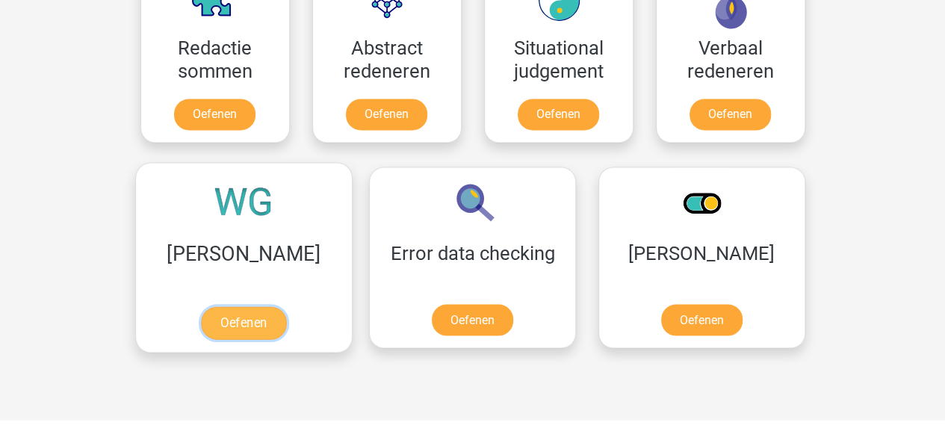
click at [207, 306] on link "Oefenen" at bounding box center [243, 322] width 85 height 33
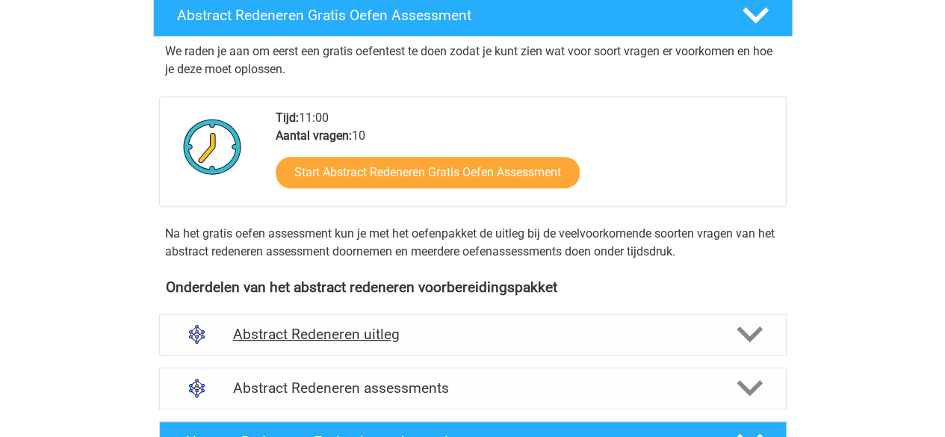
click at [366, 319] on div "Abstract Redeneren uitleg" at bounding box center [472, 335] width 627 height 42
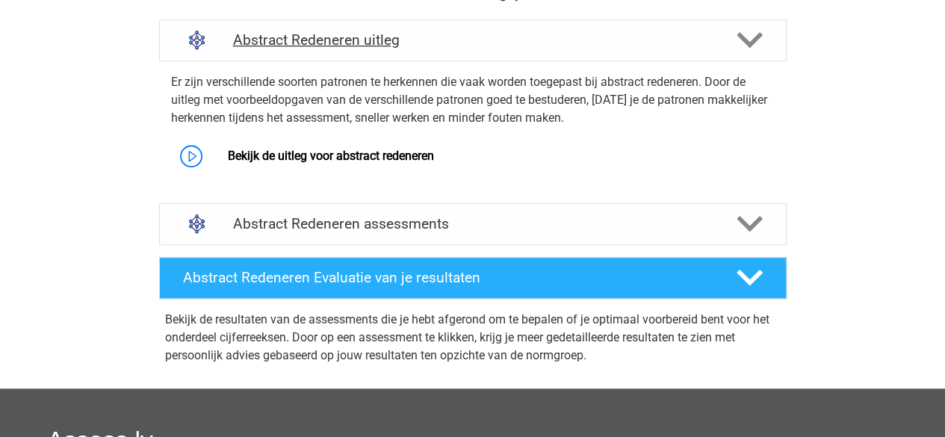
scroll to position [570, 0]
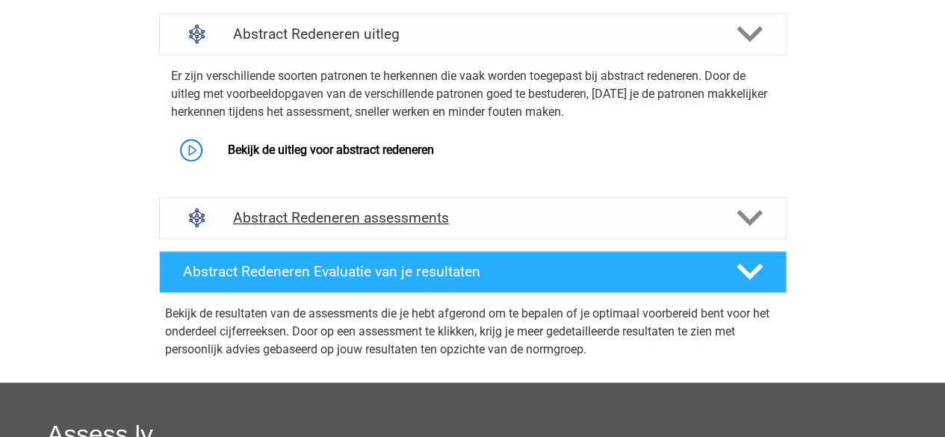
click at [385, 225] on h4 "Abstract Redeneren assessments" at bounding box center [472, 217] width 479 height 17
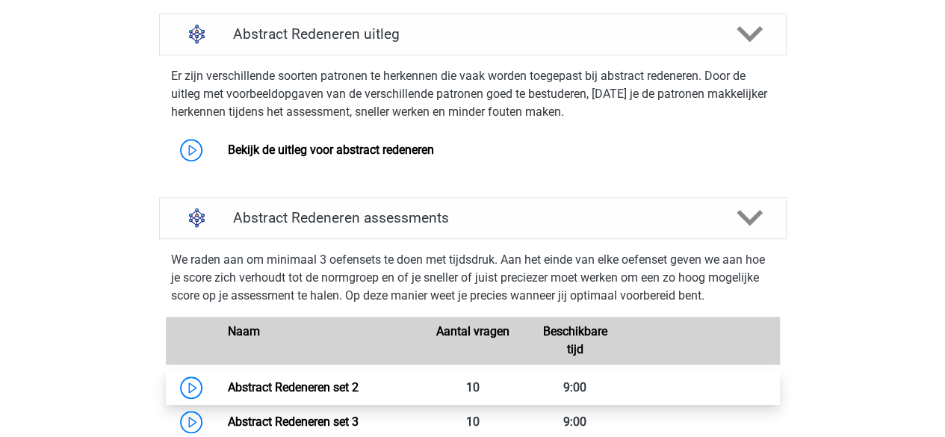
click at [356, 380] on link "Abstract Redeneren set 2" at bounding box center [293, 387] width 131 height 14
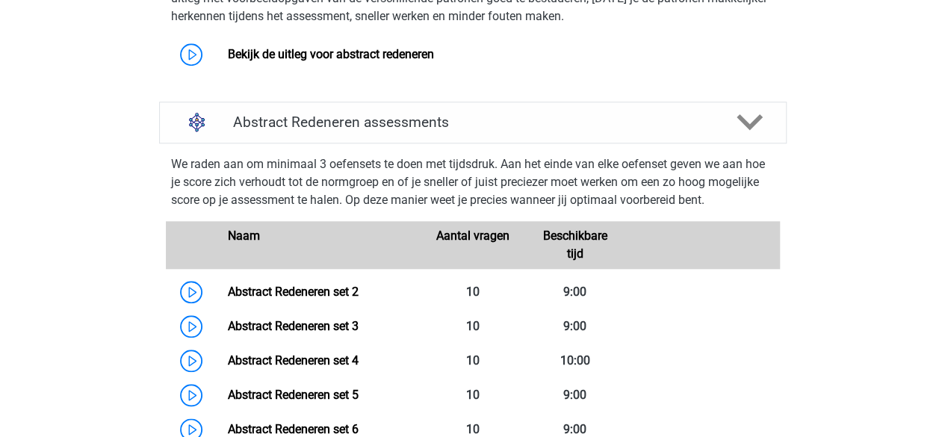
scroll to position [670, 0]
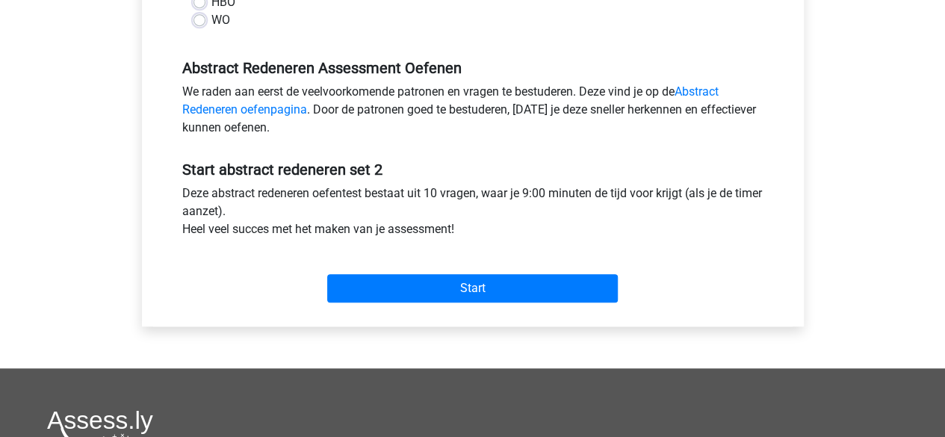
scroll to position [419, 0]
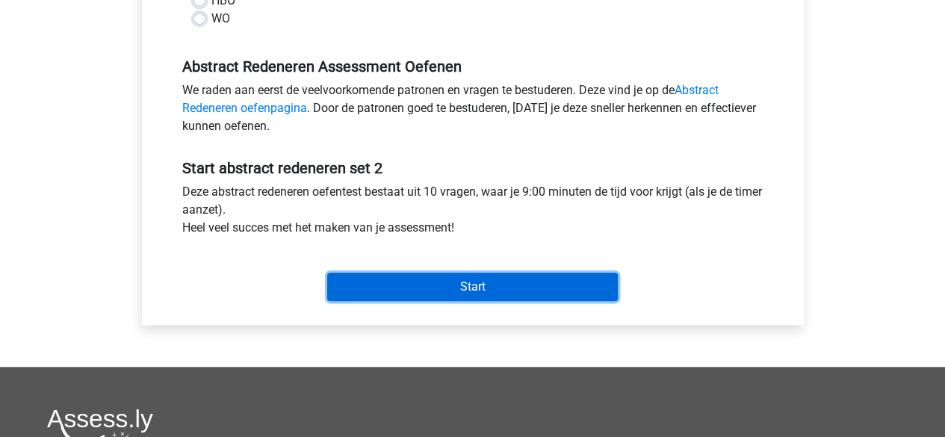
click at [418, 282] on input "Start" at bounding box center [472, 287] width 291 height 28
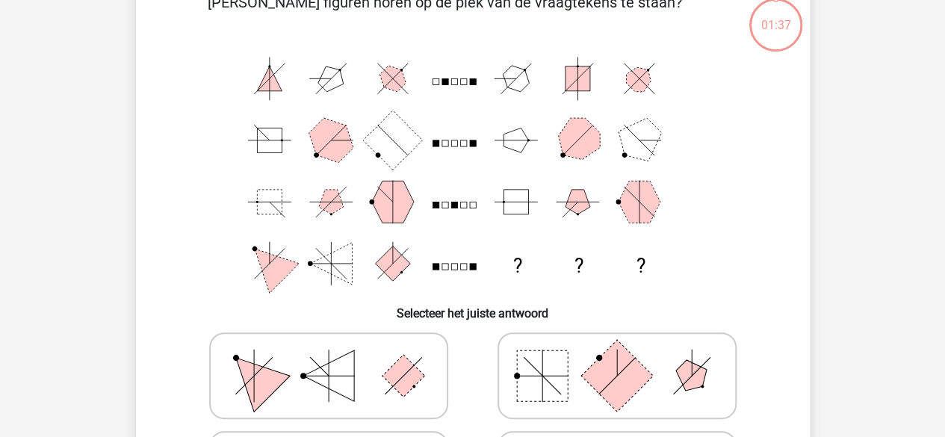
scroll to position [112, 0]
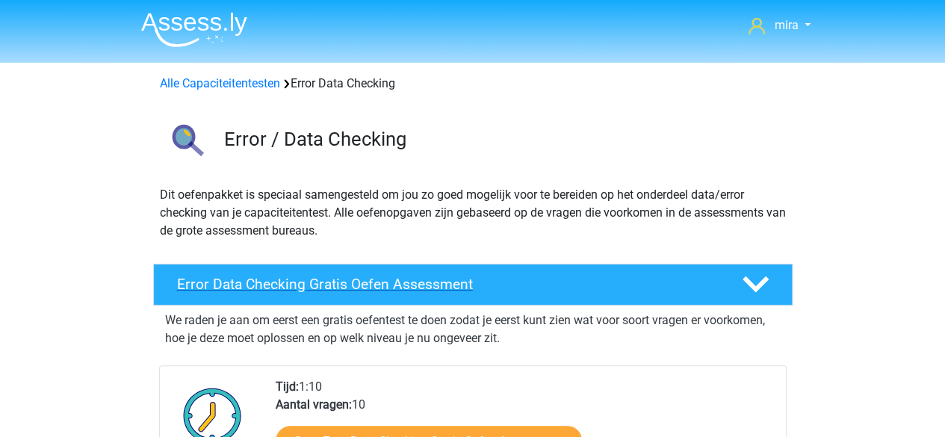
scroll to position [170, 0]
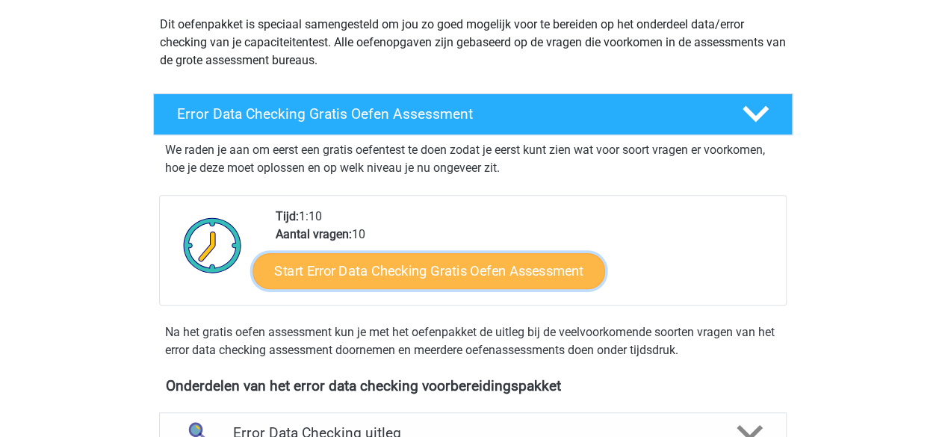
click at [409, 282] on link "Start Error Data Checking Gratis Oefen Assessment" at bounding box center [428, 271] width 353 height 36
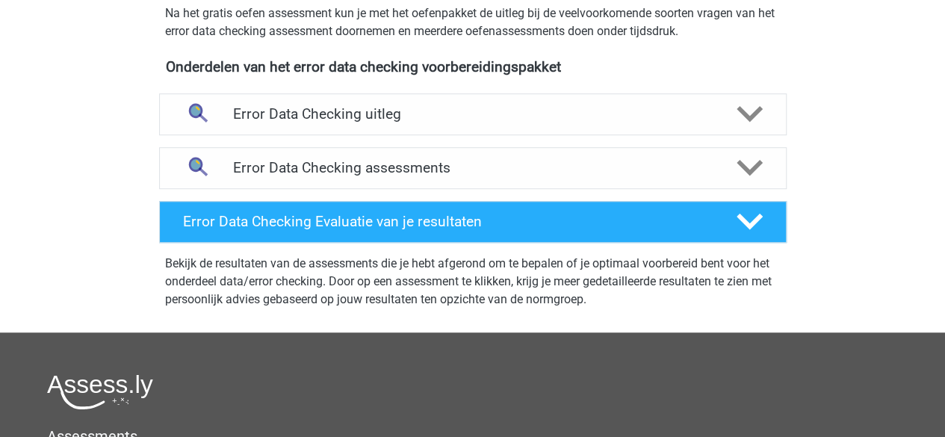
scroll to position [490, 0]
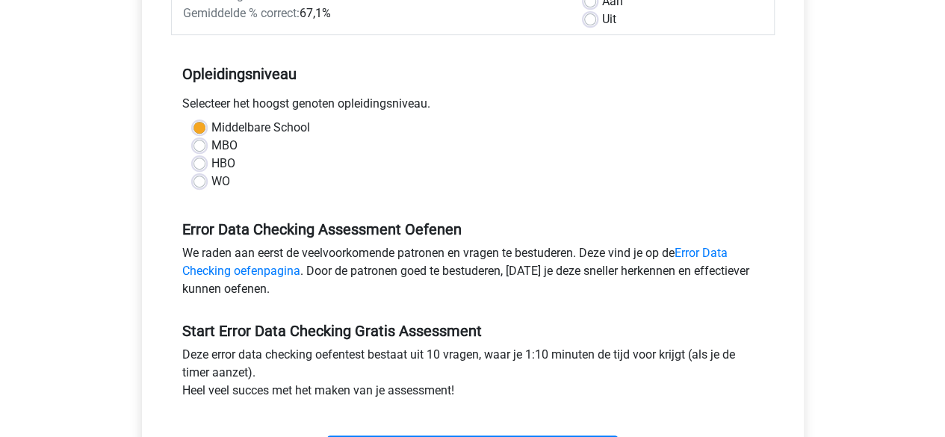
scroll to position [270, 0]
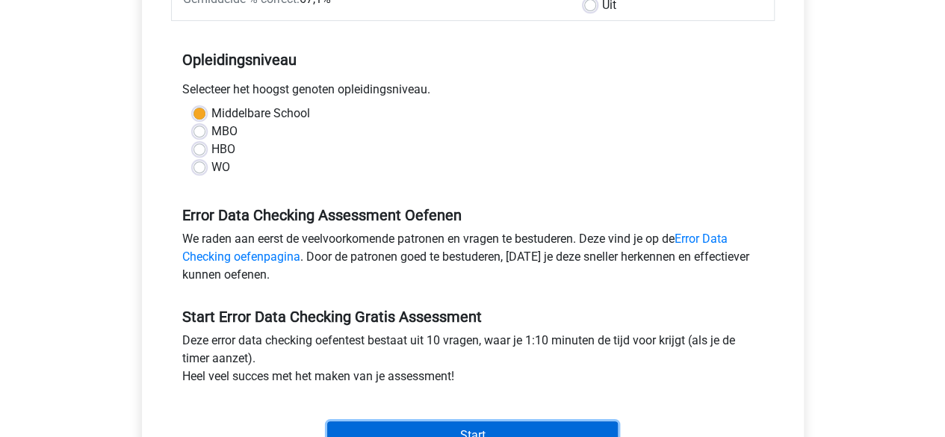
click at [394, 421] on input "Start" at bounding box center [472, 435] width 291 height 28
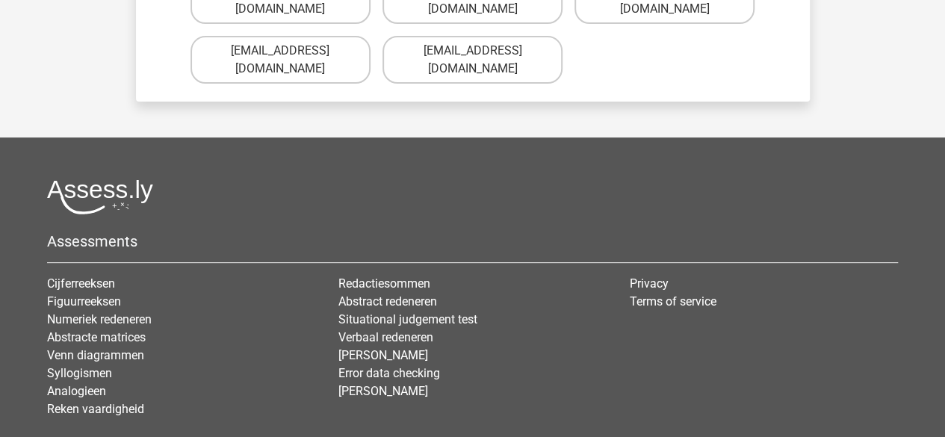
scroll to position [200, 0]
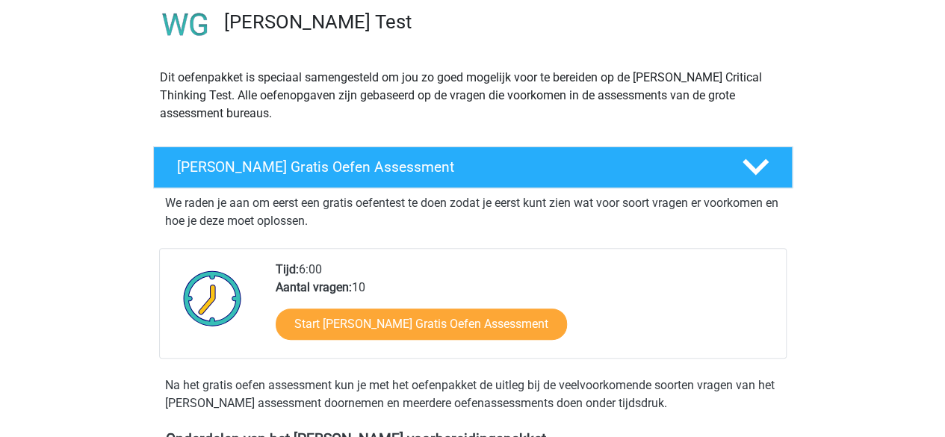
scroll to position [140, 0]
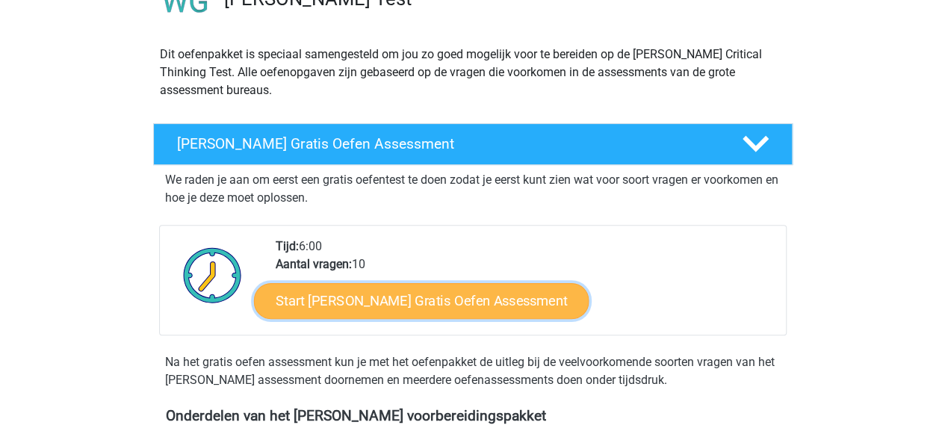
click at [409, 313] on link "Start [PERSON_NAME] Gratis Oefen Assessment" at bounding box center [421, 301] width 335 height 36
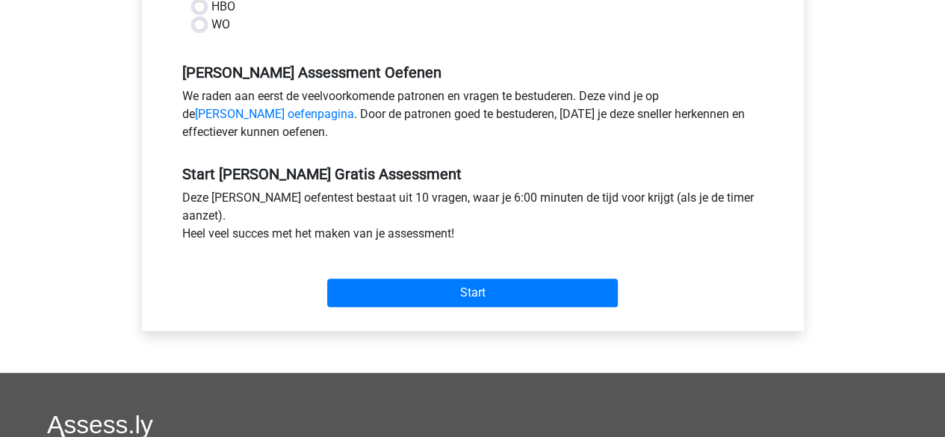
scroll to position [414, 0]
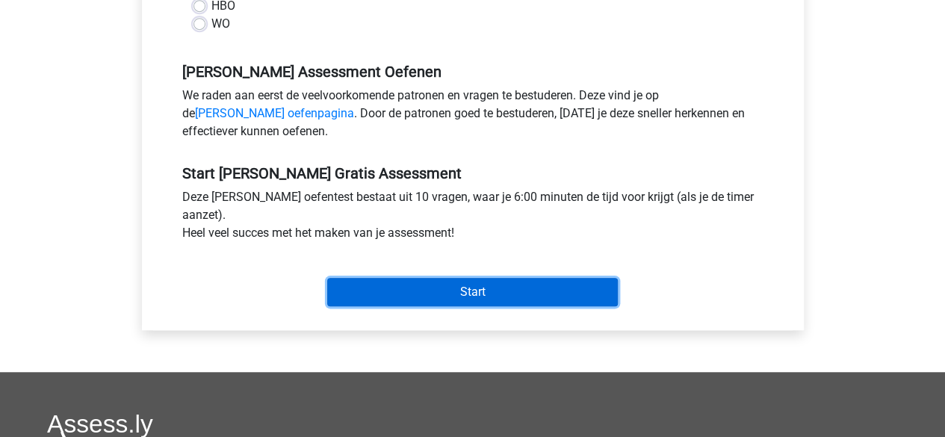
click at [497, 304] on input "Start" at bounding box center [472, 292] width 291 height 28
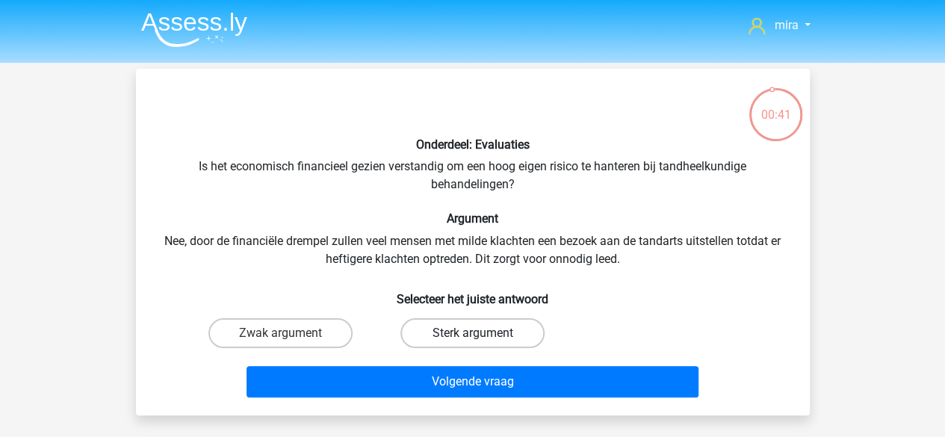
click at [483, 329] on label "Sterk argument" at bounding box center [472, 333] width 144 height 30
click at [482, 333] on input "Sterk argument" at bounding box center [477, 338] width 10 height 10
radio input "true"
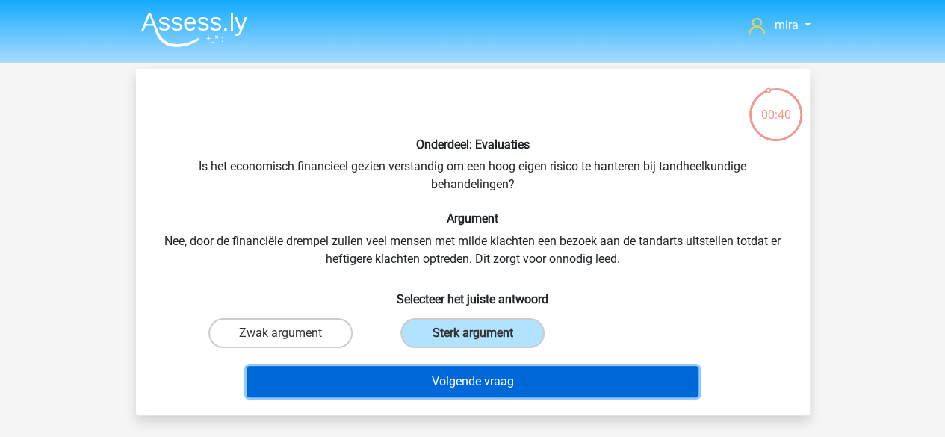
click at [479, 370] on button "Volgende vraag" at bounding box center [472, 381] width 452 height 31
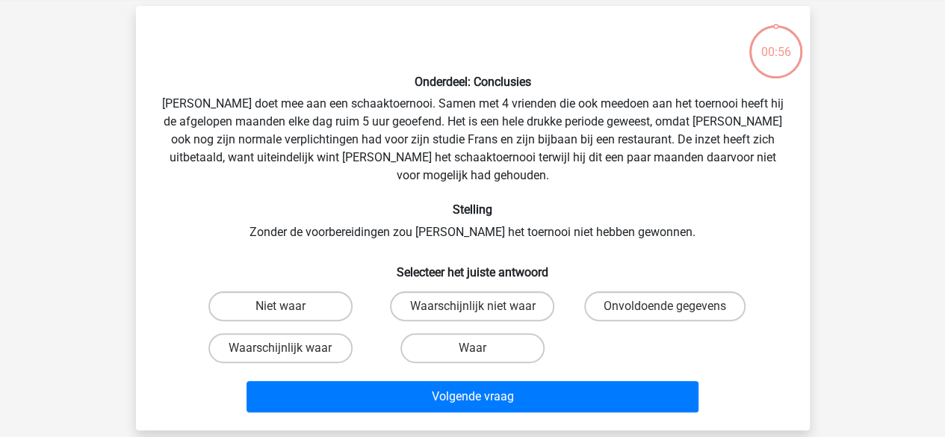
scroll to position [69, 0]
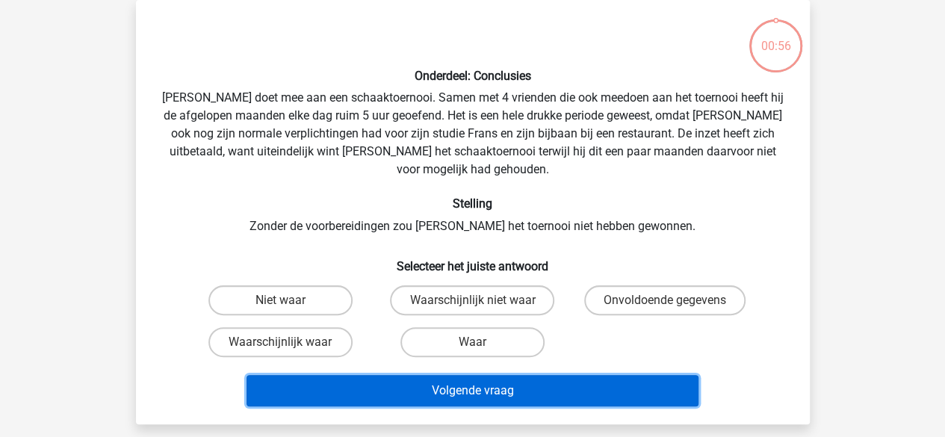
click at [479, 375] on button "Volgende vraag" at bounding box center [472, 390] width 452 height 31
